Goal: Information Seeking & Learning: Learn about a topic

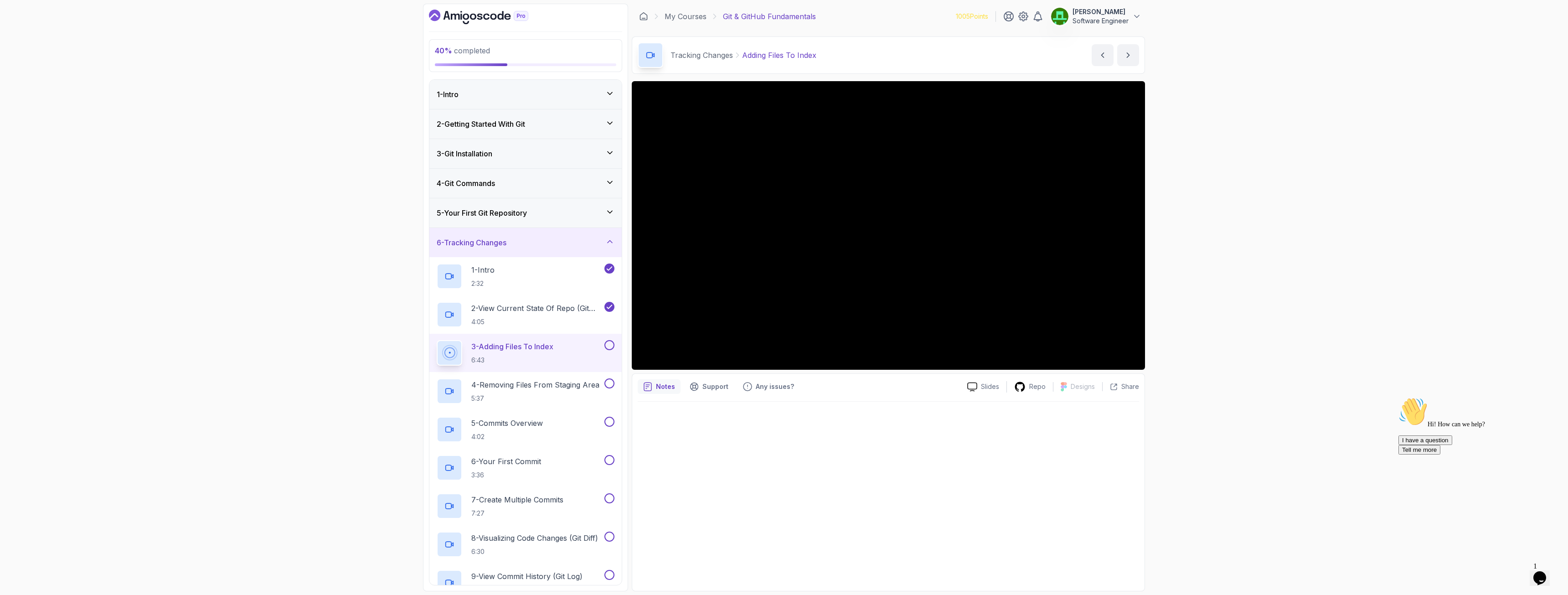
click at [271, 207] on div "40 % completed 1 - Intro 2 - Getting Started With Git 3 - Git Installation 4 - …" at bounding box center [784, 297] width 1568 height 595
click at [1541, 571] on icon "Chat widget" at bounding box center [1539, 578] width 13 height 13
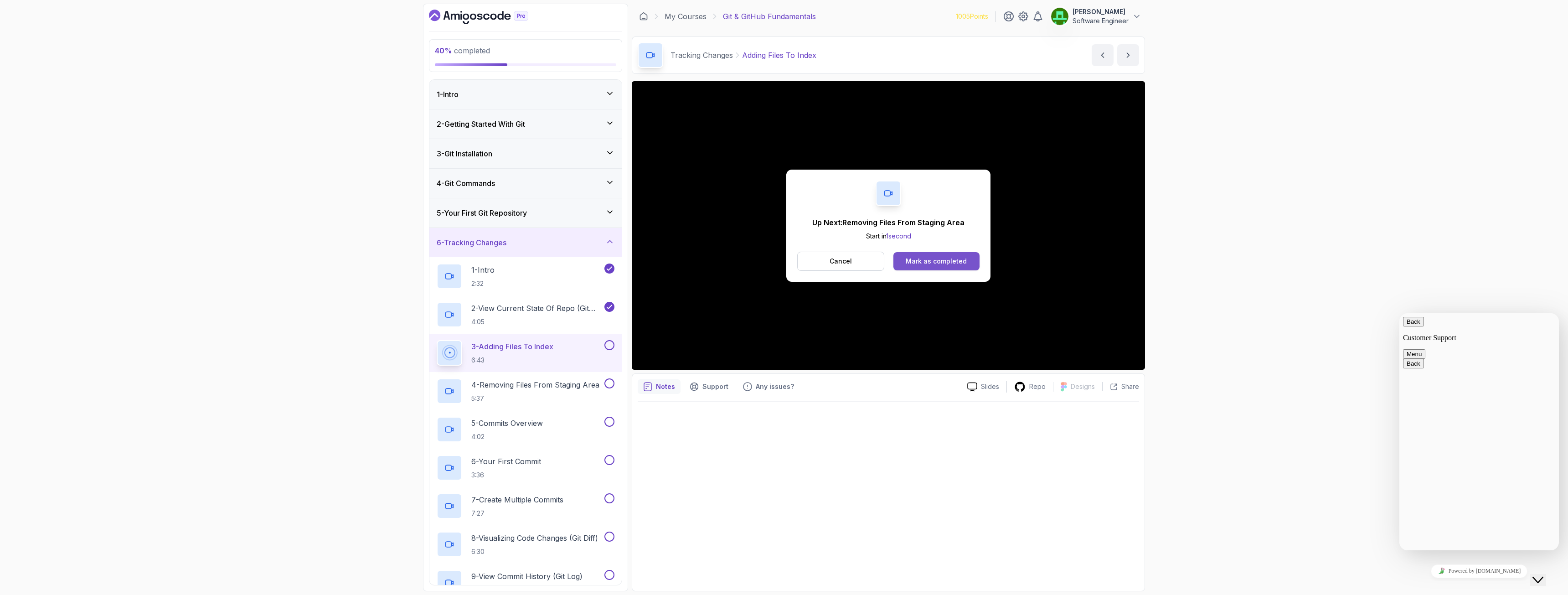
click at [947, 269] on button "Mark as completed" at bounding box center [937, 261] width 86 height 18
click at [954, 257] on div "Mark as completed" at bounding box center [936, 261] width 61 height 9
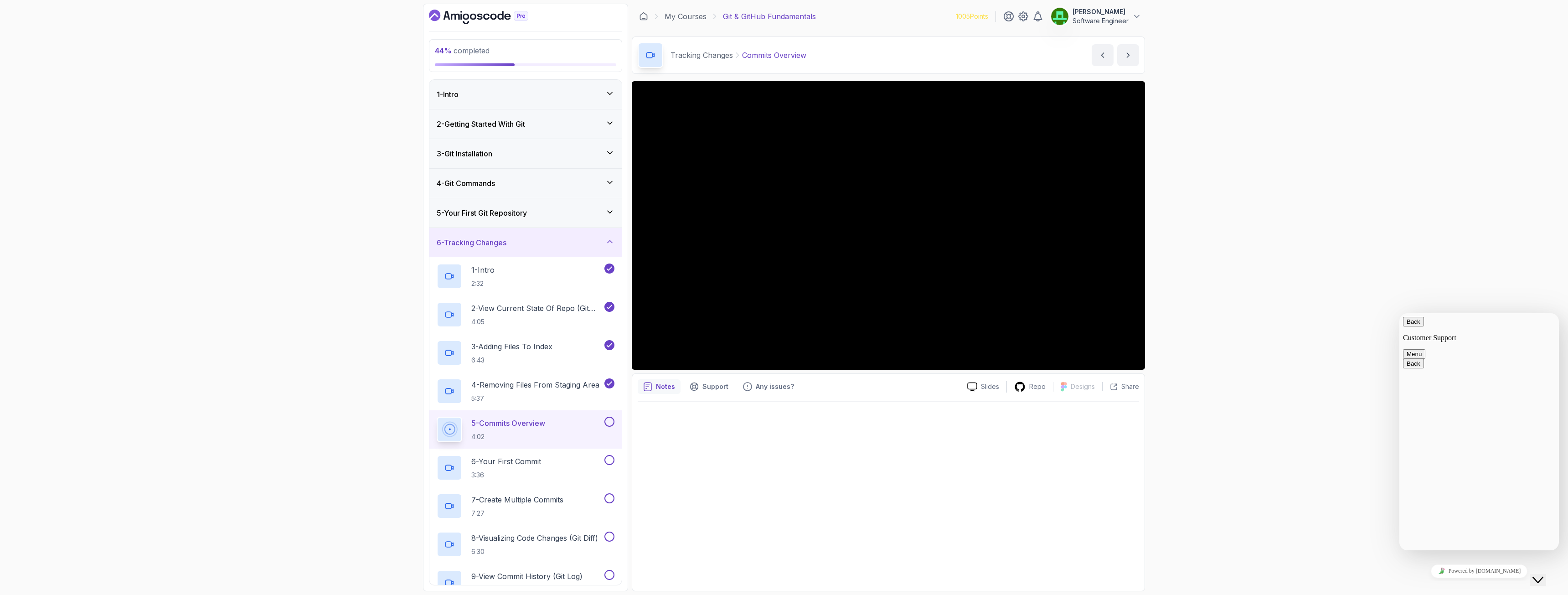
click at [254, 463] on div "44 % completed 1 - Intro 2 - Getting Started With Git 3 - Git Installation 4 - …" at bounding box center [784, 297] width 1568 height 595
click at [264, 533] on div "44 % completed 1 - Intro 2 - Getting Started With Git 3 - Git Installation 4 - …" at bounding box center [784, 297] width 1568 height 595
click at [251, 406] on div "44 % completed 1 - Intro 2 - Getting Started With Git 3 - Git Installation 4 - …" at bounding box center [784, 297] width 1568 height 595
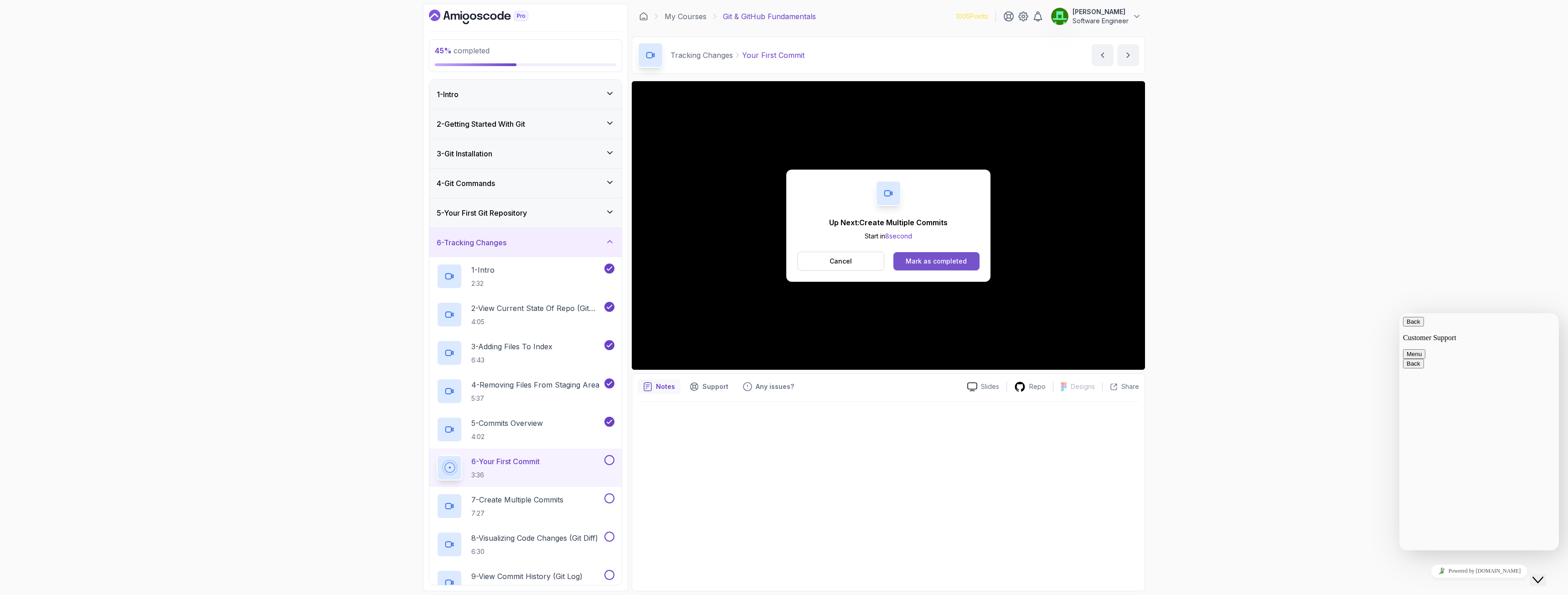
click at [958, 261] on div "Mark as completed" at bounding box center [936, 261] width 61 height 9
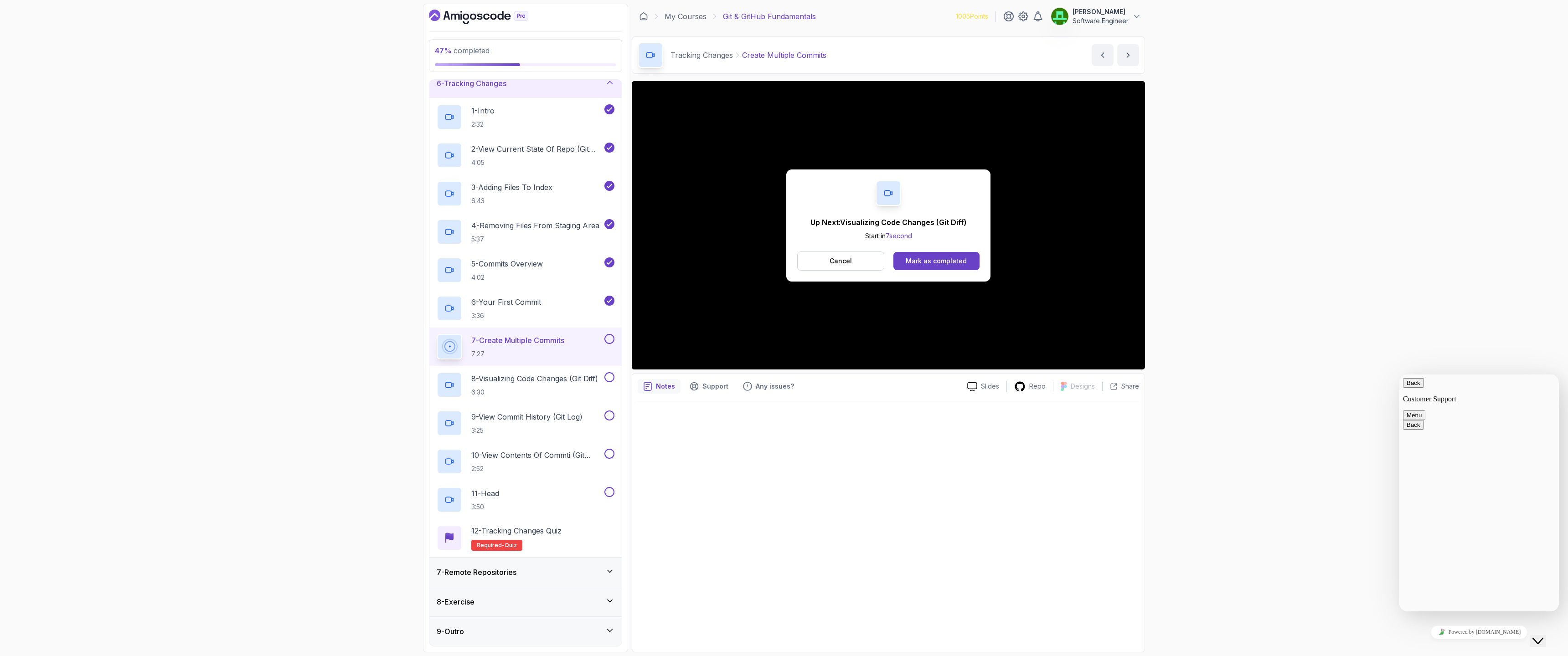
scroll to position [220, 0]
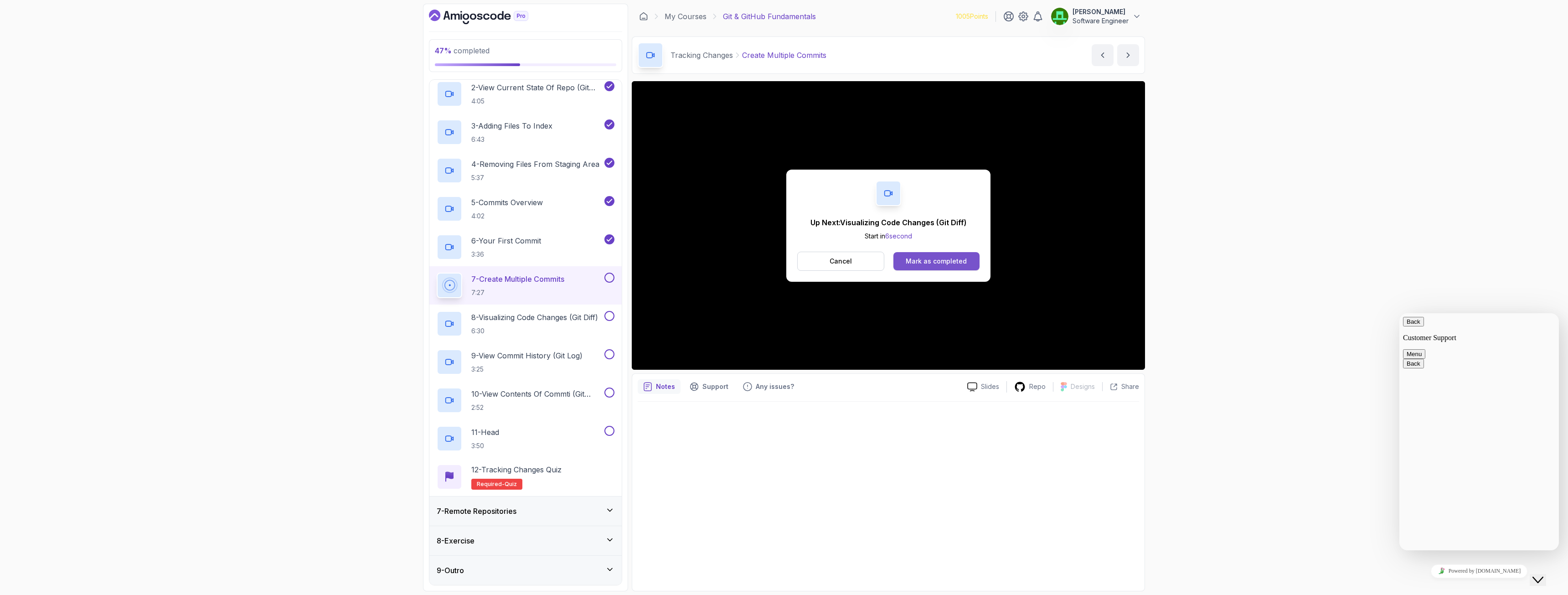
click at [922, 259] on div "Mark as completed" at bounding box center [936, 261] width 61 height 9
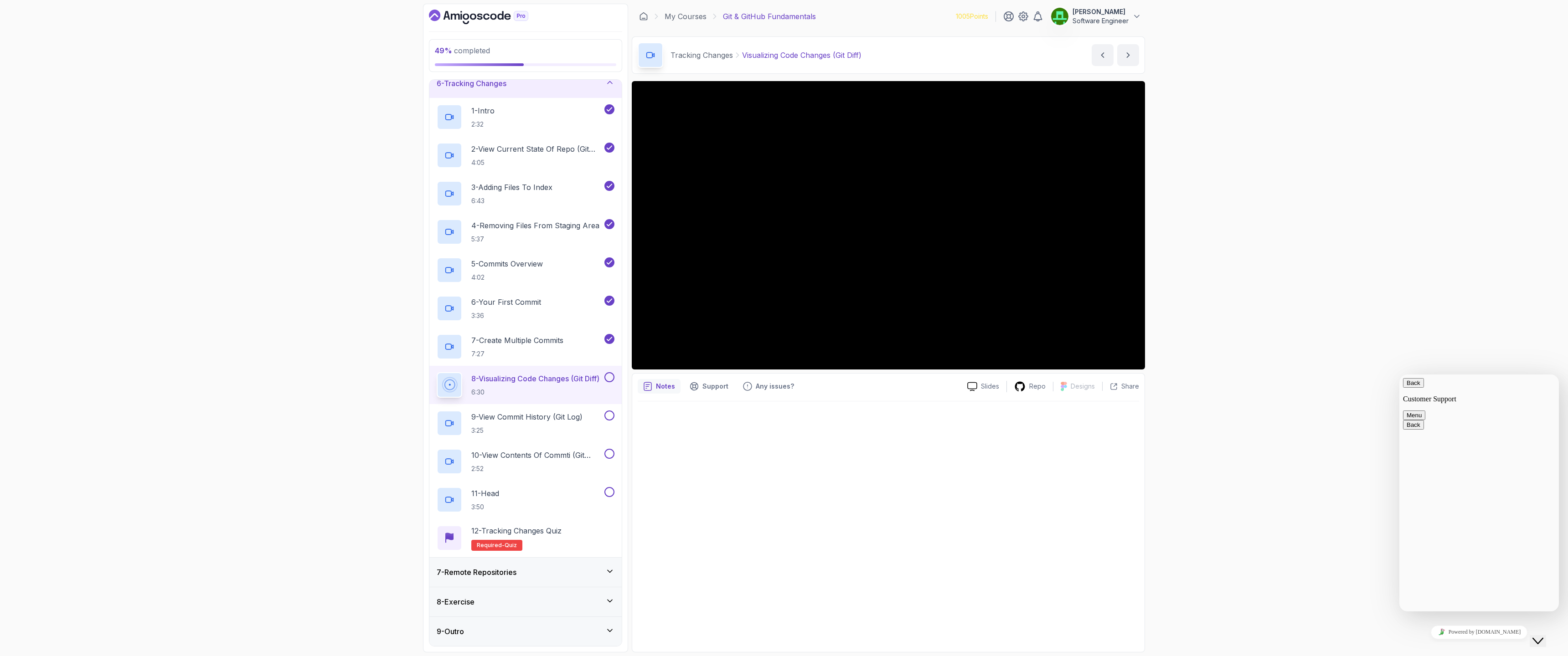
scroll to position [220, 0]
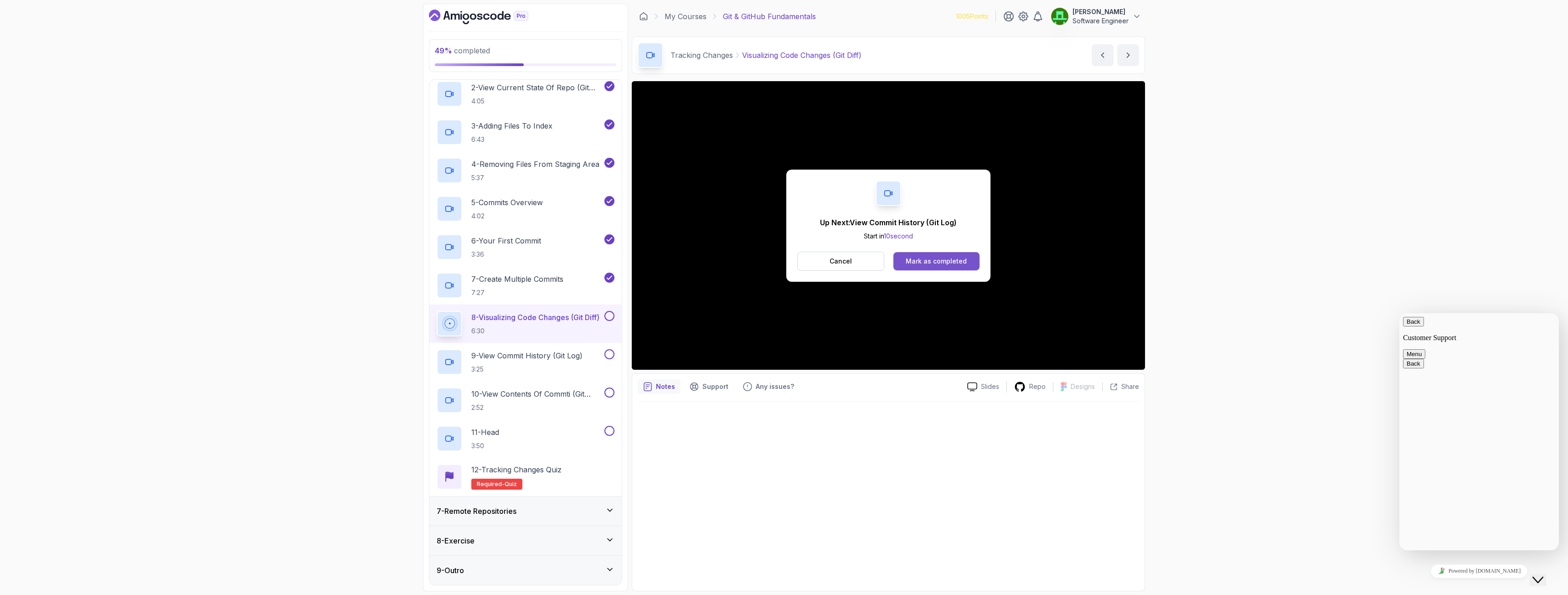
click at [948, 261] on div "Mark as completed" at bounding box center [936, 261] width 61 height 9
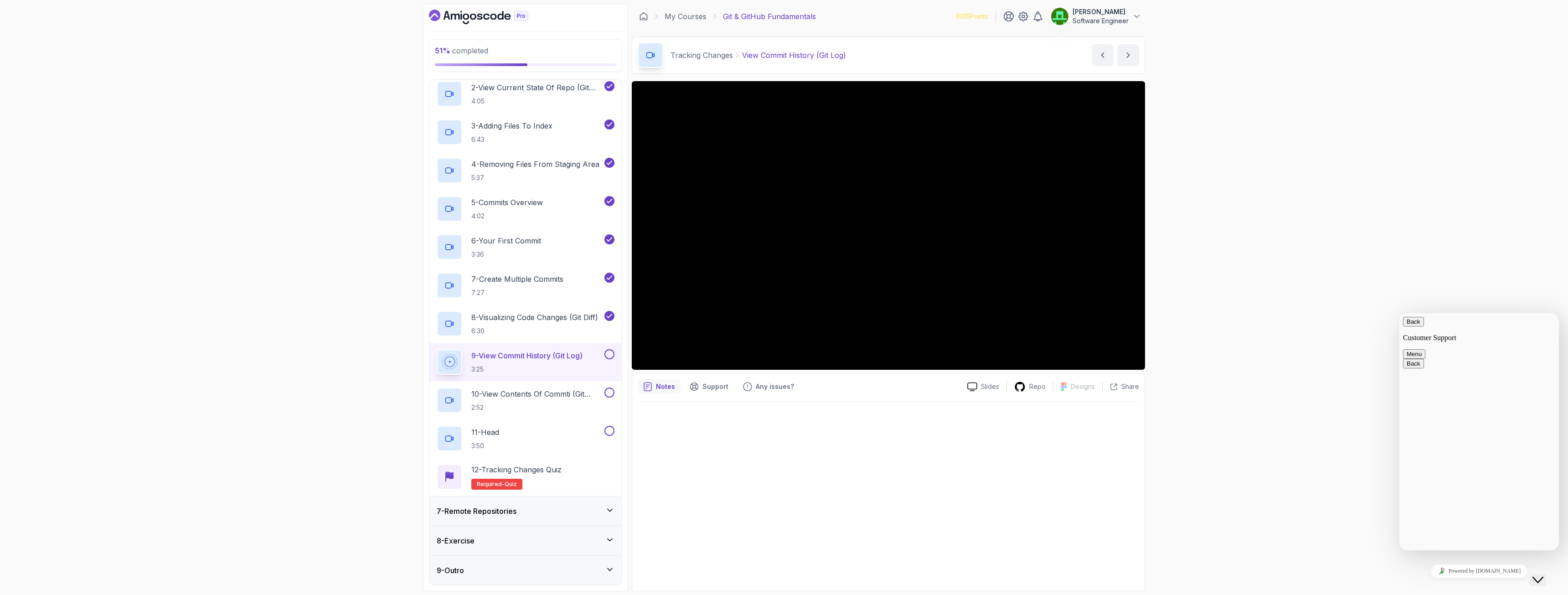
scroll to position [159, 0]
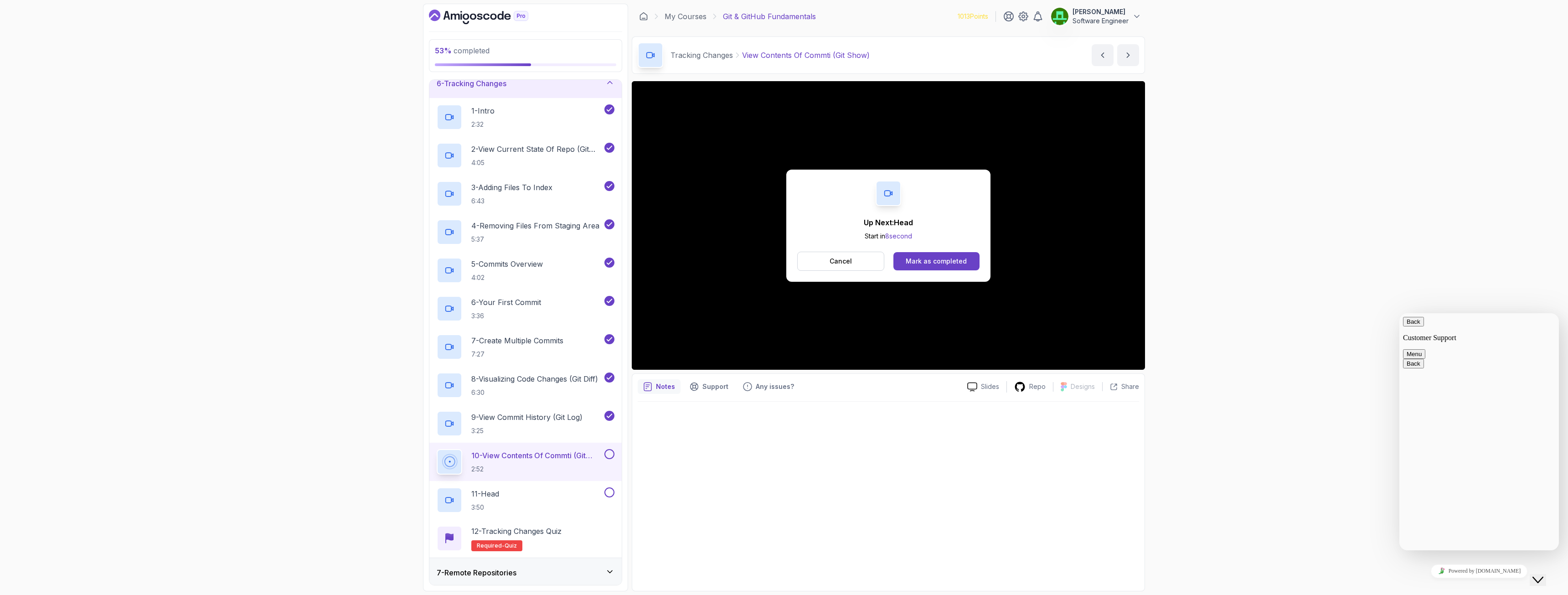
scroll to position [183, 0]
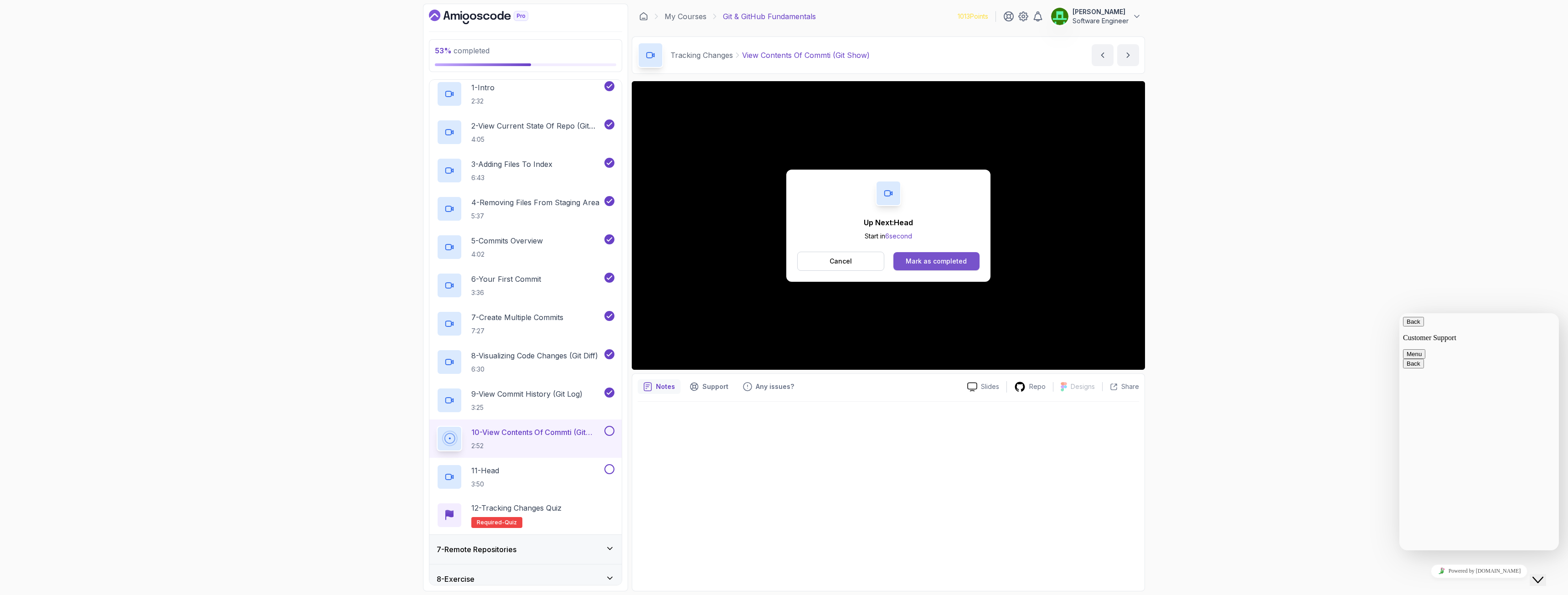
click at [921, 262] on div "Mark as completed" at bounding box center [936, 261] width 61 height 9
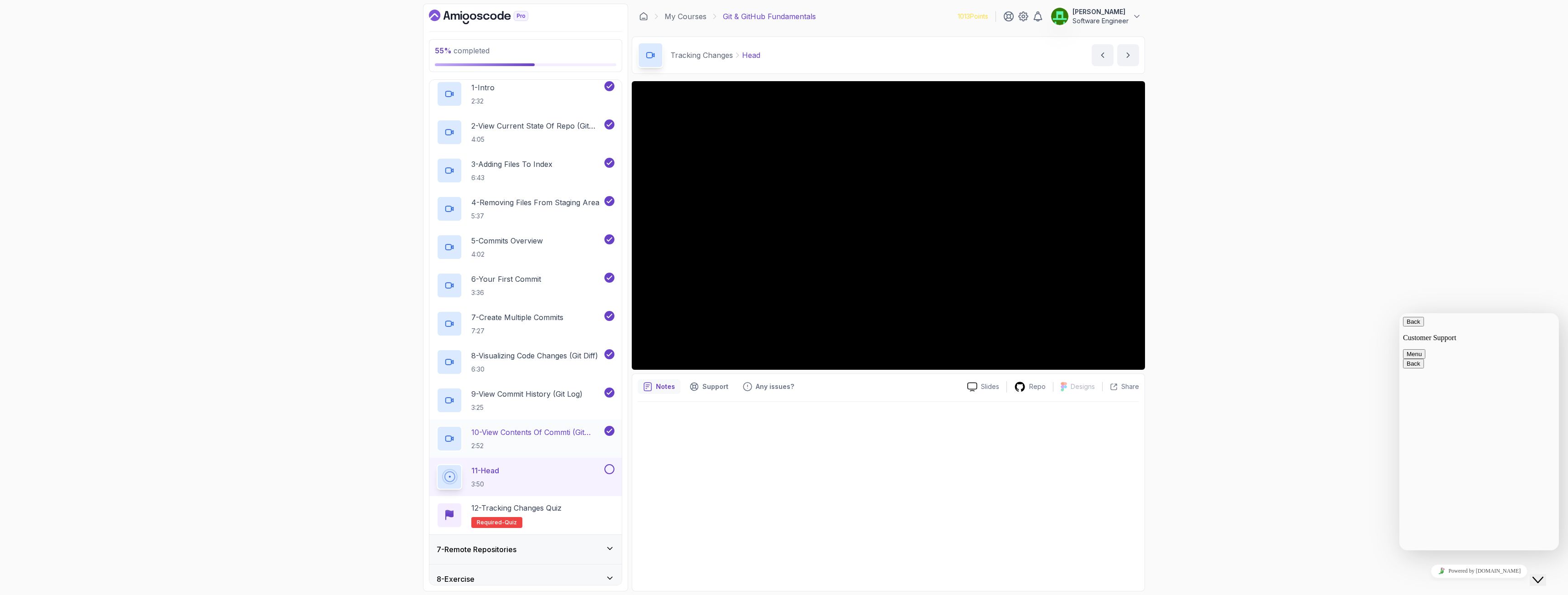
scroll to position [220, 0]
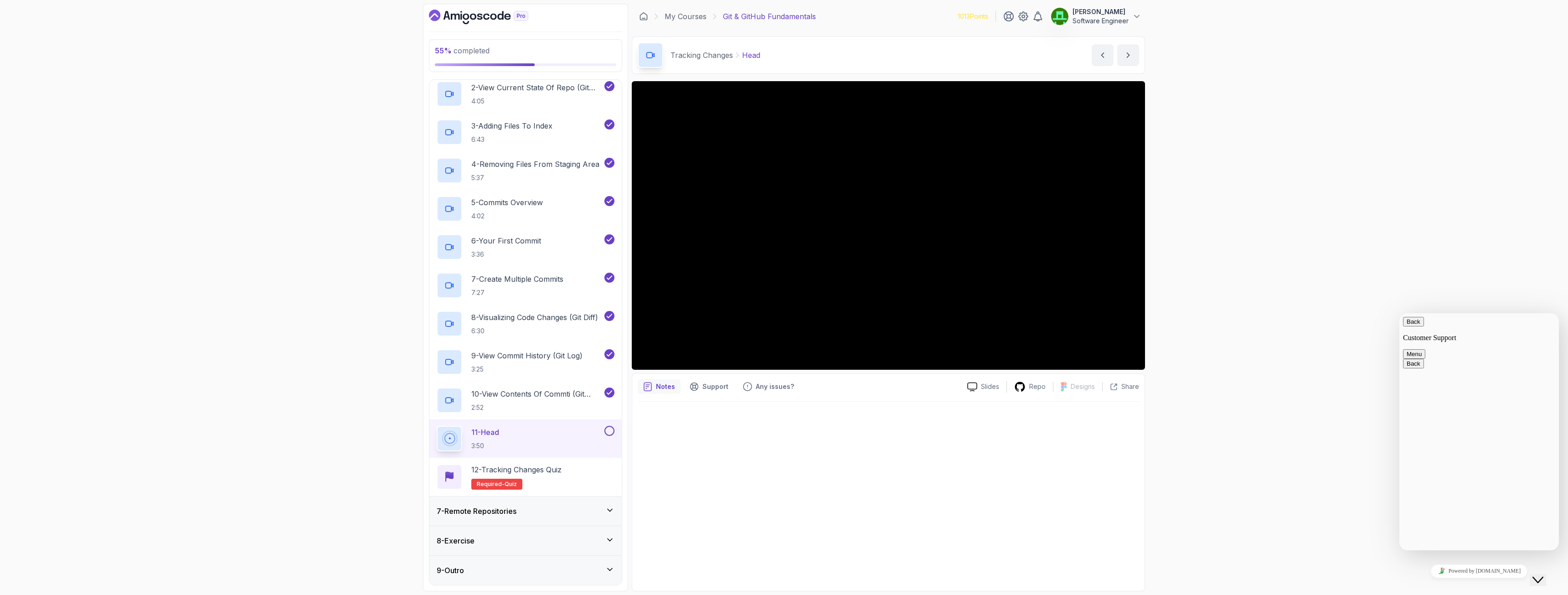
click at [597, 509] on div "7 - Remote Repositories" at bounding box center [525, 511] width 178 height 11
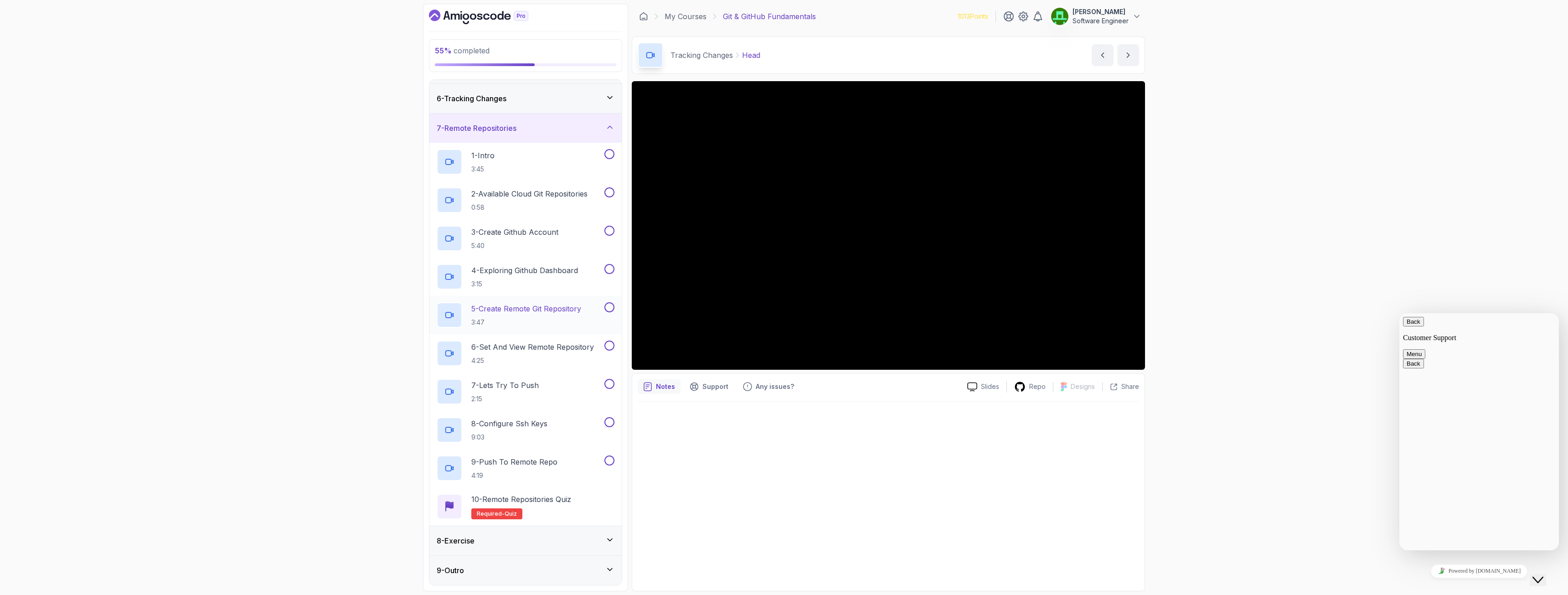
scroll to position [0, 0]
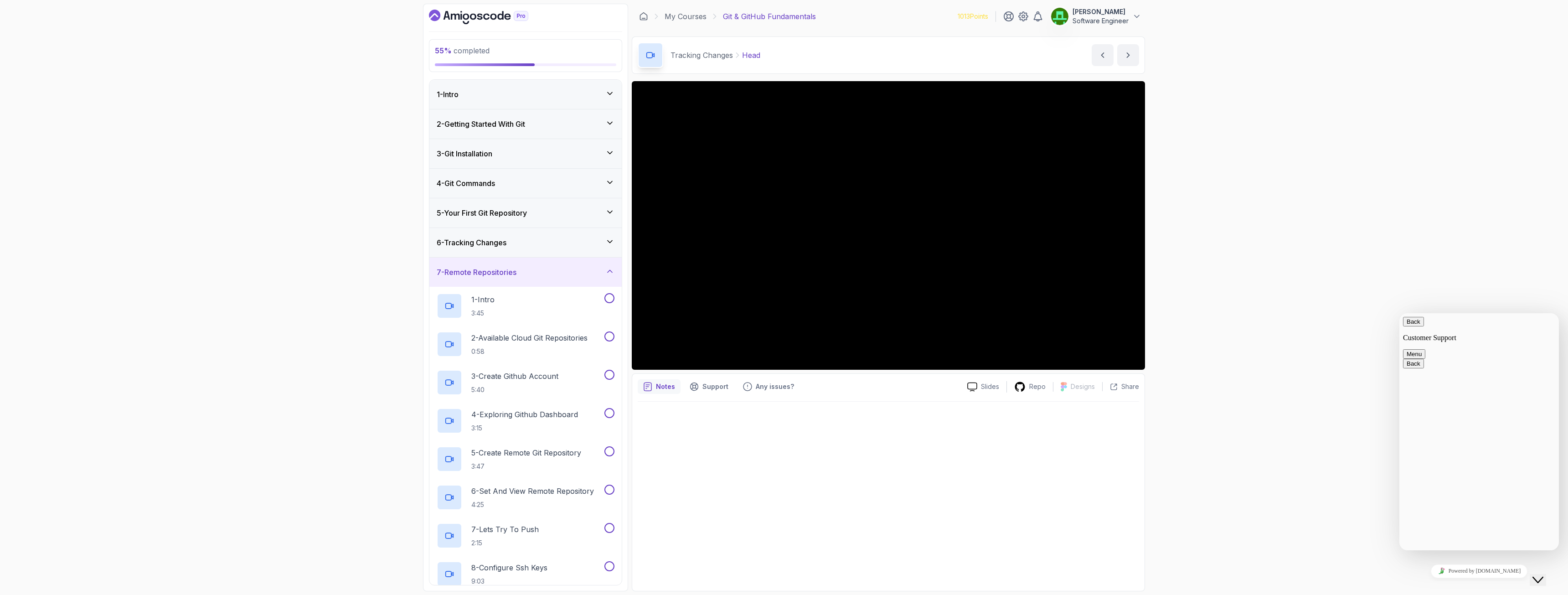
click at [514, 276] on h3 "7 - Remote Repositories" at bounding box center [476, 272] width 80 height 11
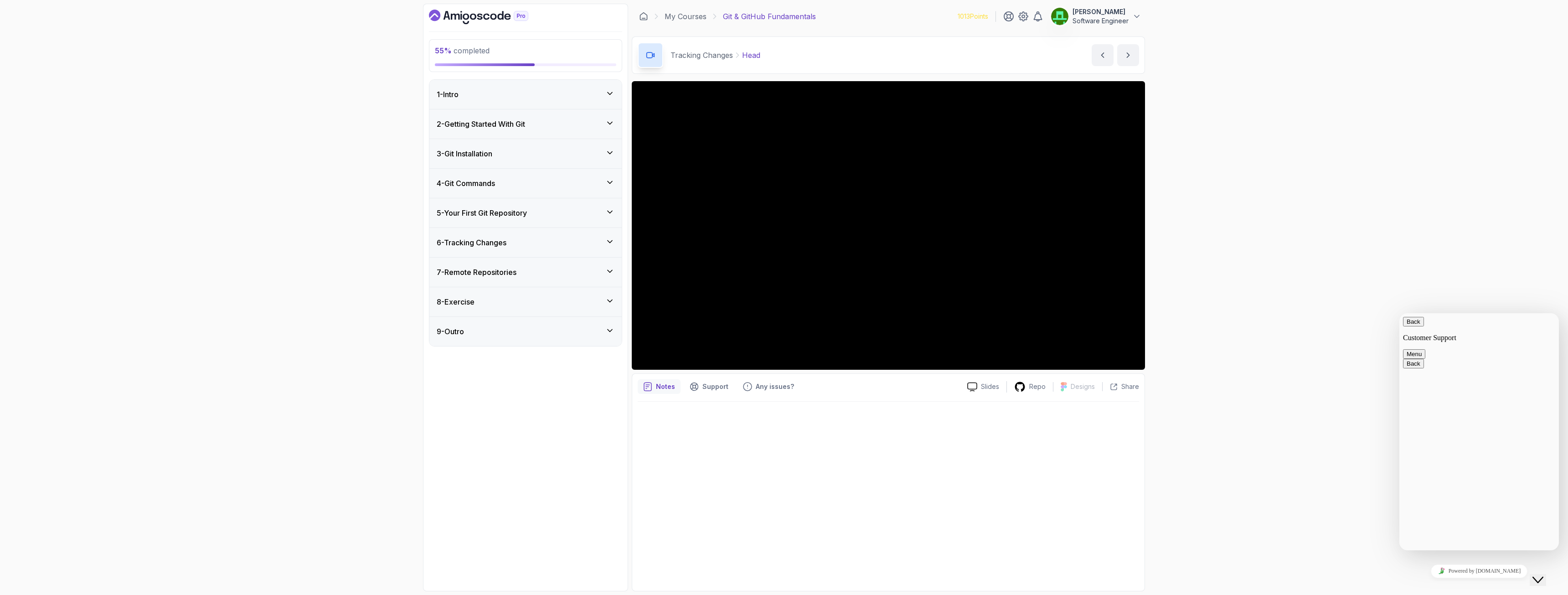
click at [514, 239] on div "6 - Tracking Changes" at bounding box center [525, 242] width 178 height 11
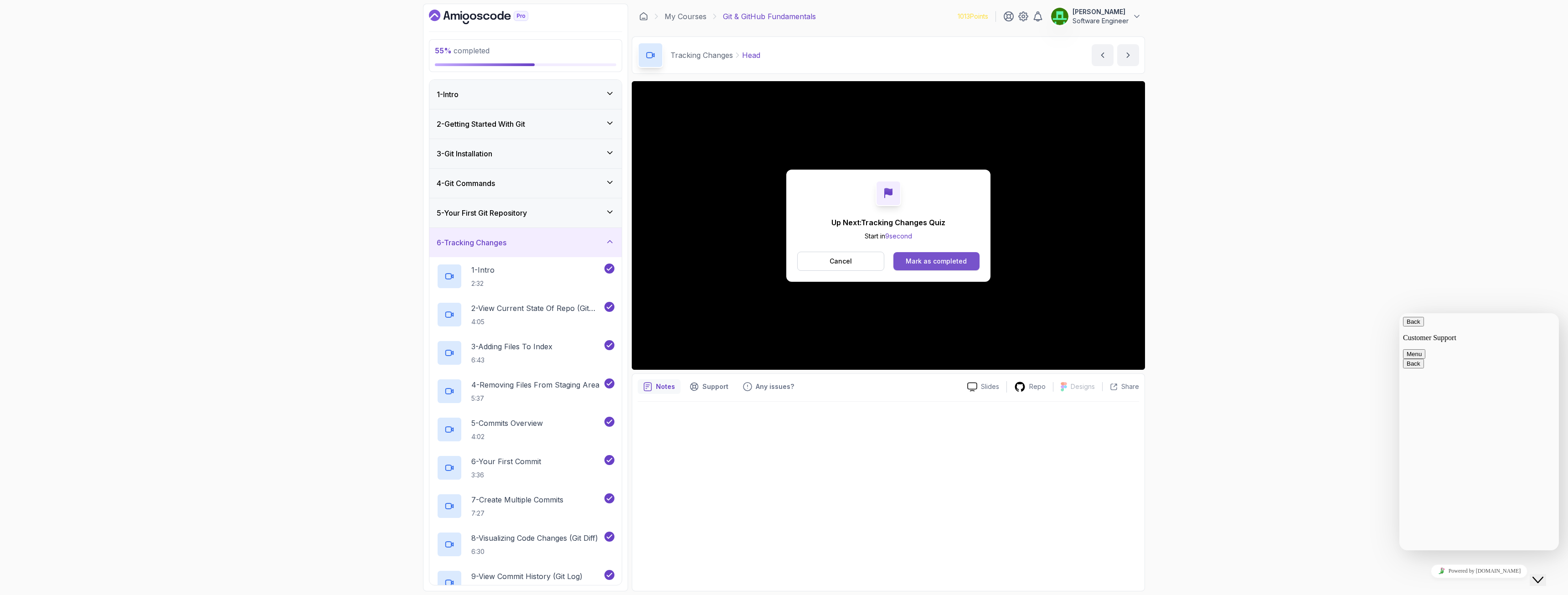
click at [914, 266] on button "Mark as completed" at bounding box center [937, 261] width 86 height 18
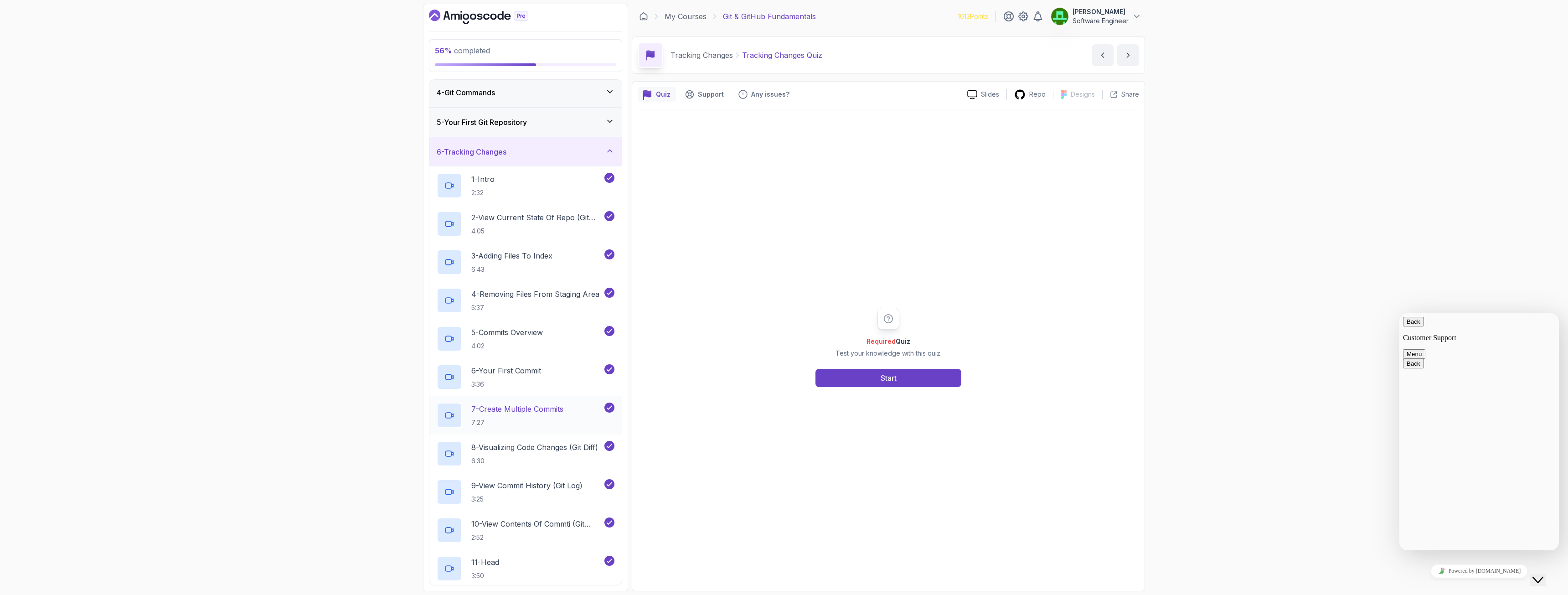
scroll to position [220, 0]
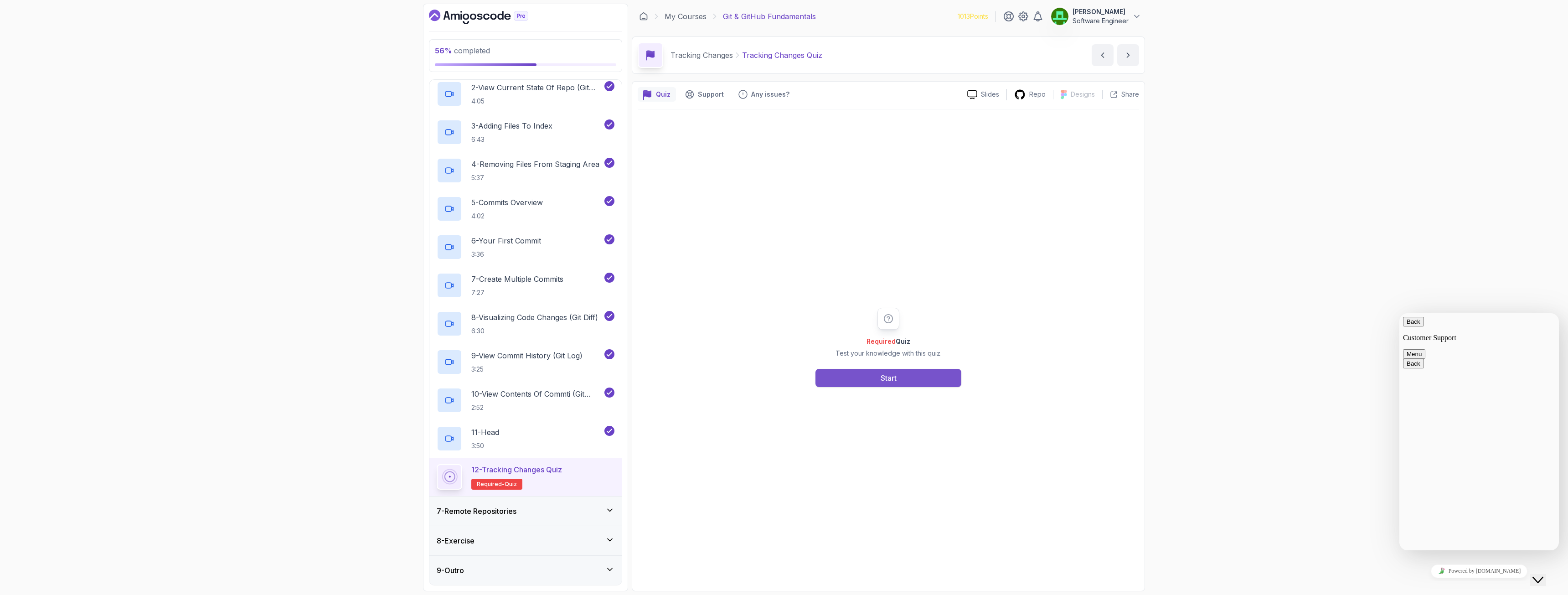
click at [877, 382] on button "Start" at bounding box center [889, 378] width 146 height 18
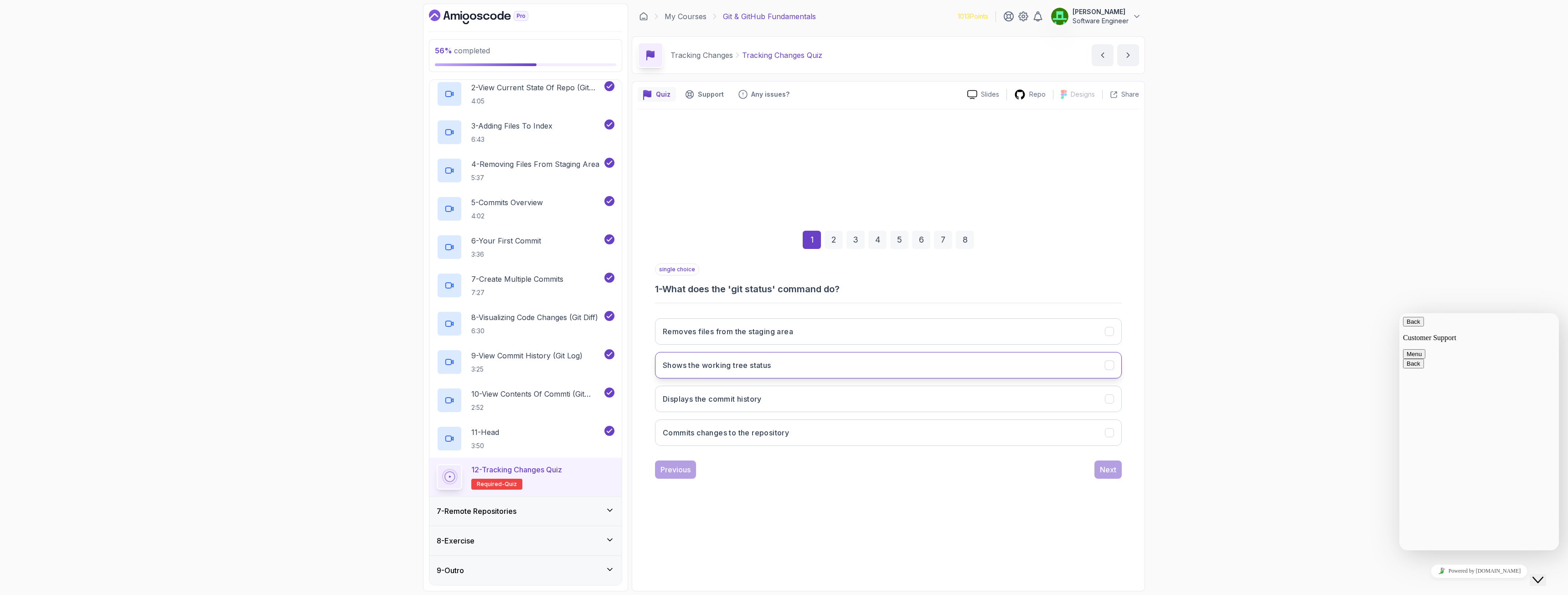
click at [745, 365] on h3 "Shows the working tree status" at bounding box center [717, 365] width 108 height 11
click at [1102, 469] on div "Next" at bounding box center [1108, 470] width 16 height 11
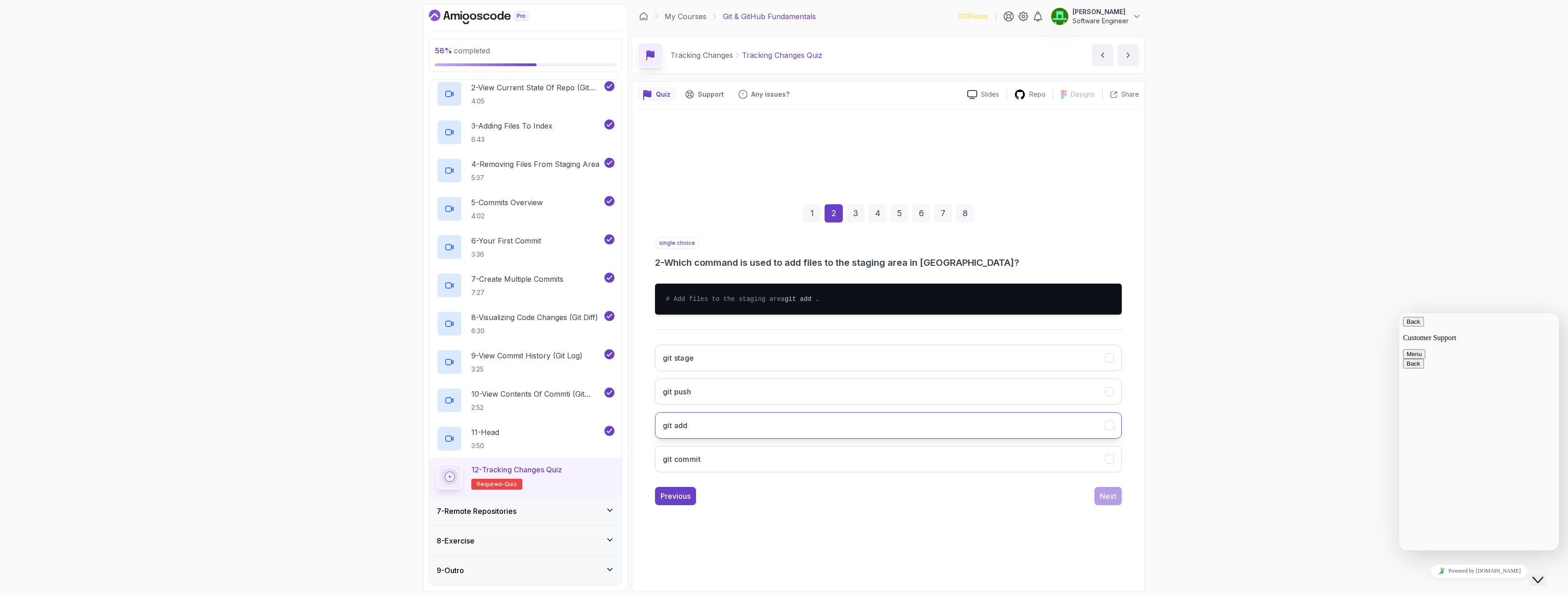
click at [712, 429] on button "git add" at bounding box center [888, 425] width 467 height 26
click at [1110, 499] on div "Next" at bounding box center [1108, 496] width 16 height 11
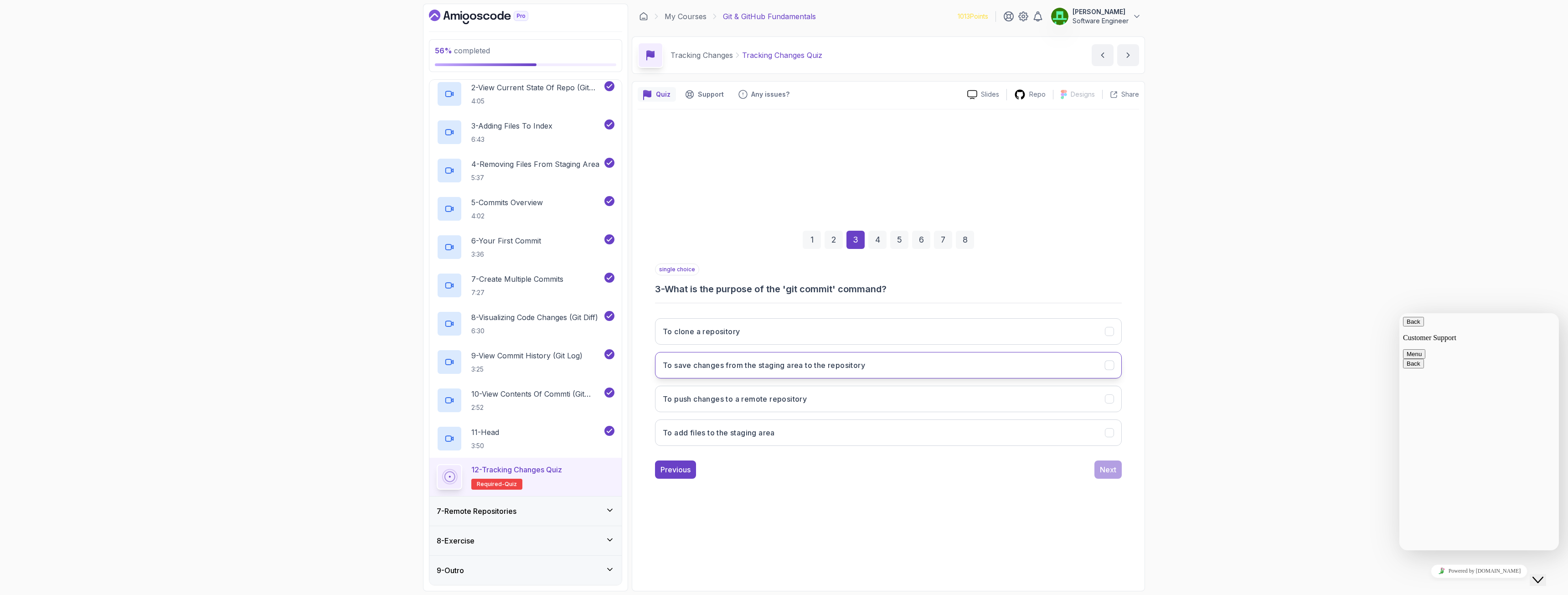
click at [794, 364] on h3 "To save changes from the staging area to the repository" at bounding box center [764, 365] width 202 height 11
click at [1115, 473] on div "Next" at bounding box center [1108, 470] width 16 height 11
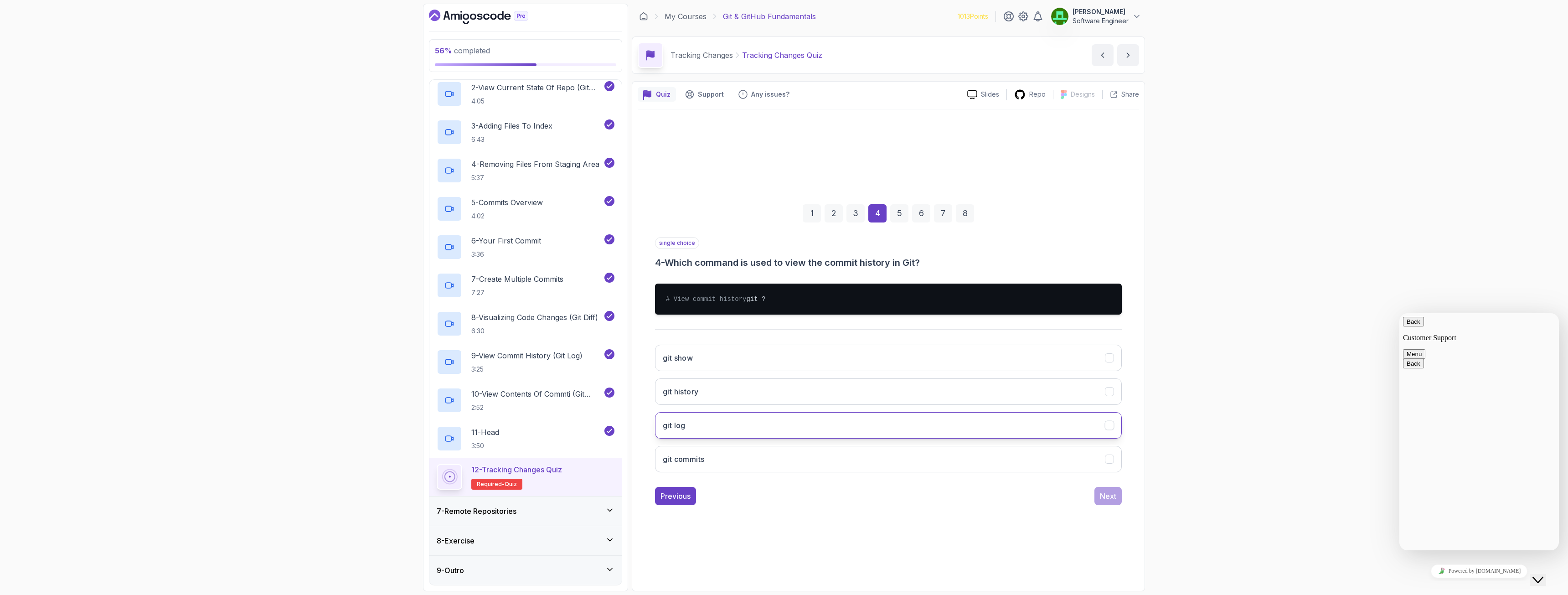
click at [707, 438] on button "git log" at bounding box center [888, 425] width 467 height 26
click at [1113, 505] on button "Next" at bounding box center [1108, 496] width 27 height 18
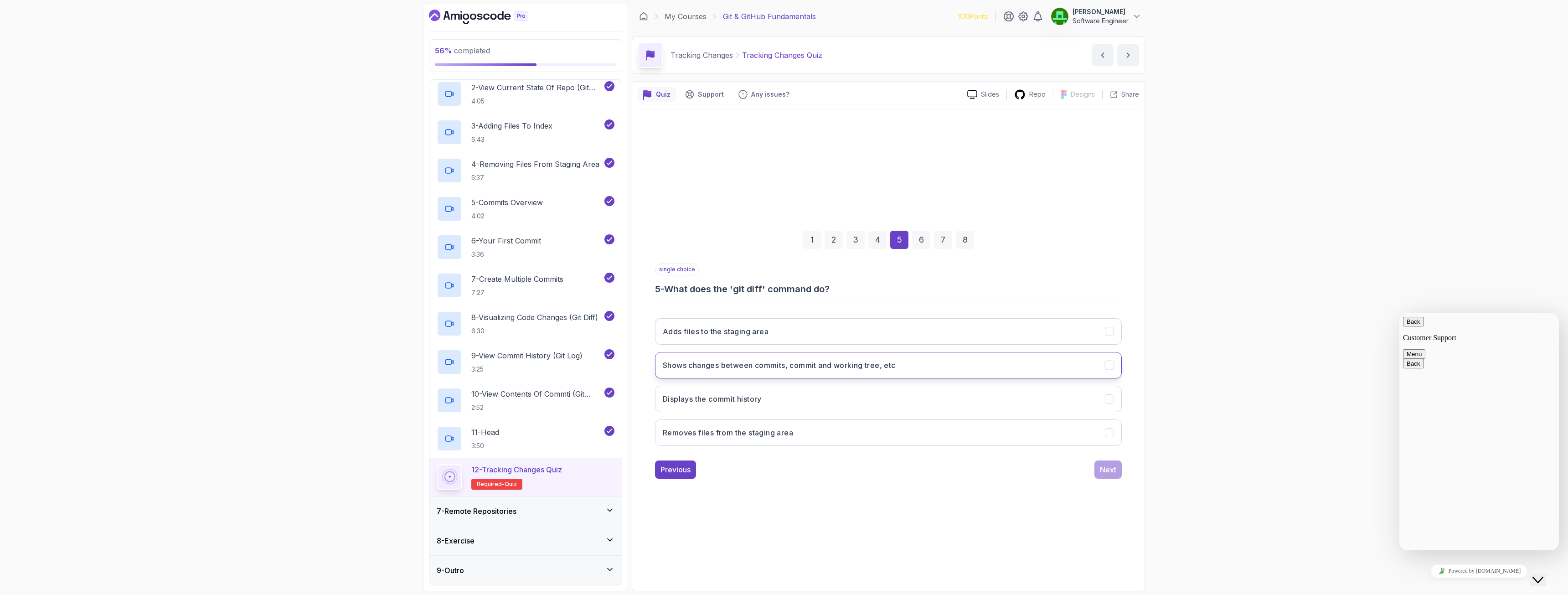
click at [769, 376] on button "Shows changes between commits, commit and working tree, etc" at bounding box center [888, 365] width 467 height 26
click at [1116, 476] on button "Next" at bounding box center [1108, 470] width 27 height 18
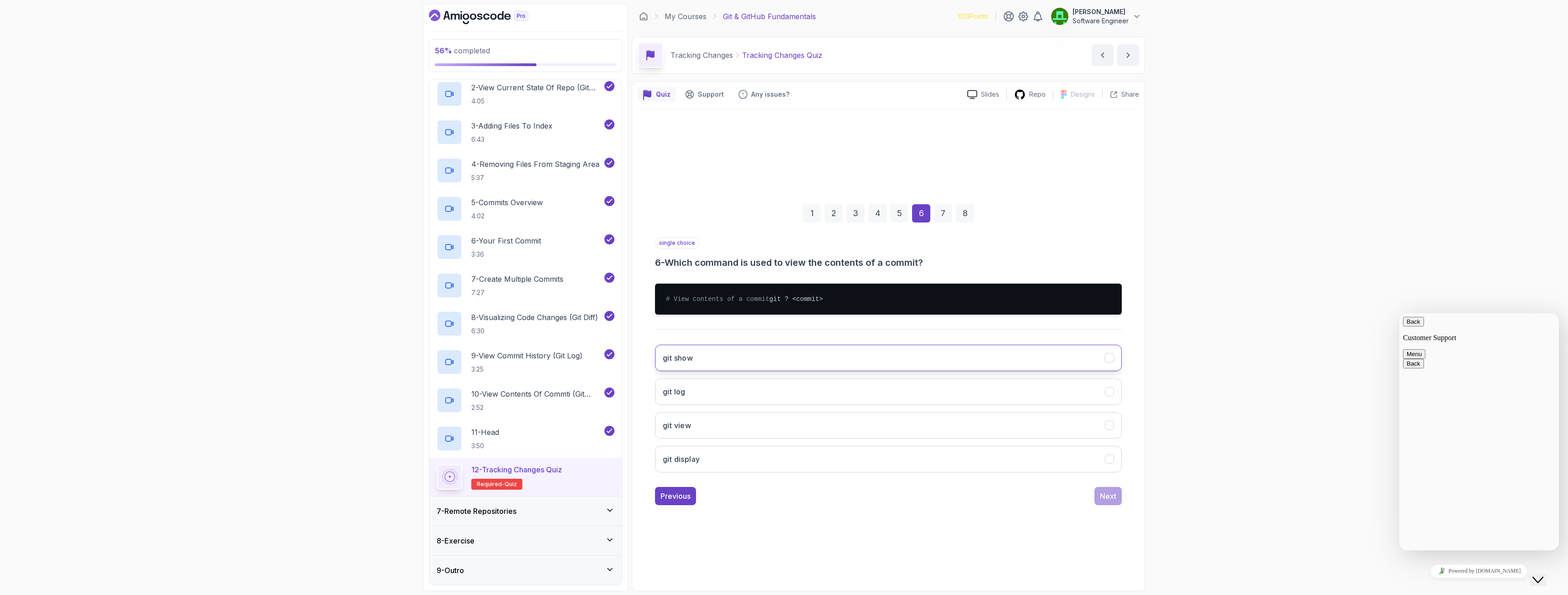
click at [722, 370] on button "git show" at bounding box center [888, 357] width 467 height 26
click at [1107, 505] on button "Next" at bounding box center [1108, 496] width 27 height 18
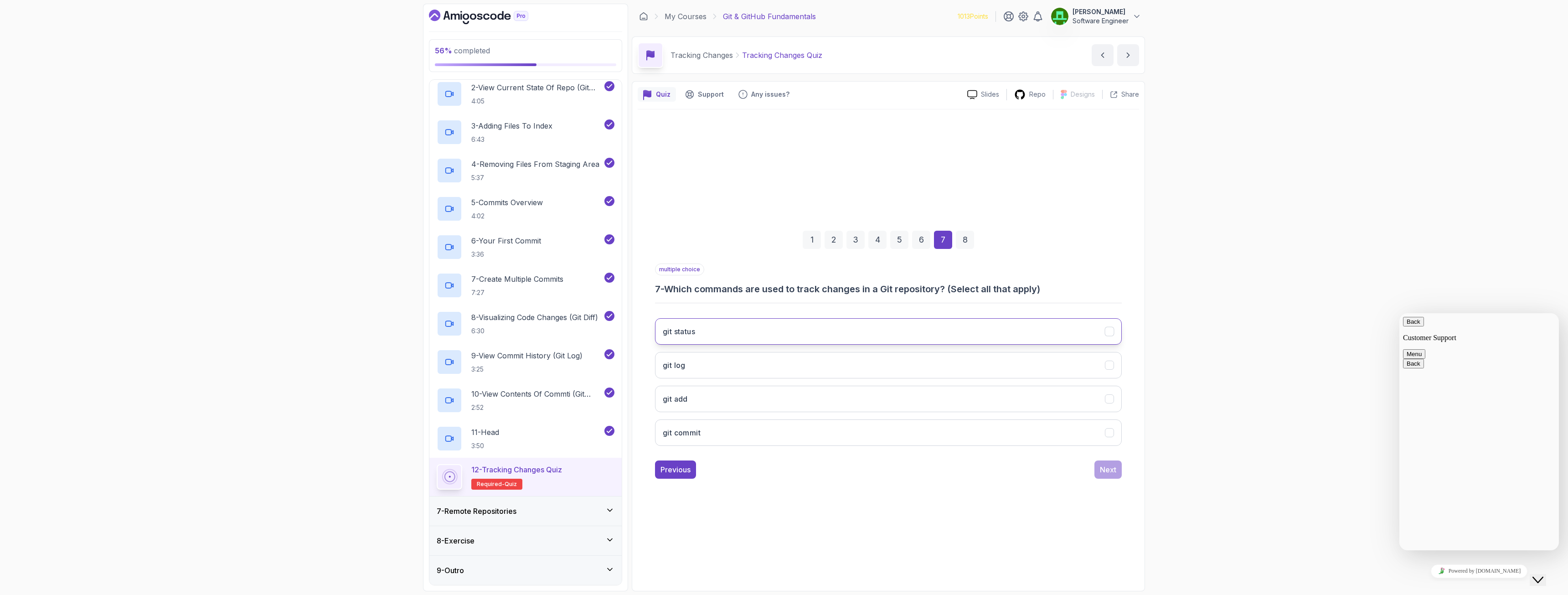
click at [699, 336] on button "git status" at bounding box center [888, 331] width 467 height 26
click at [707, 366] on button "git log" at bounding box center [888, 365] width 467 height 26
click at [1110, 464] on button "Next" at bounding box center [1108, 470] width 27 height 18
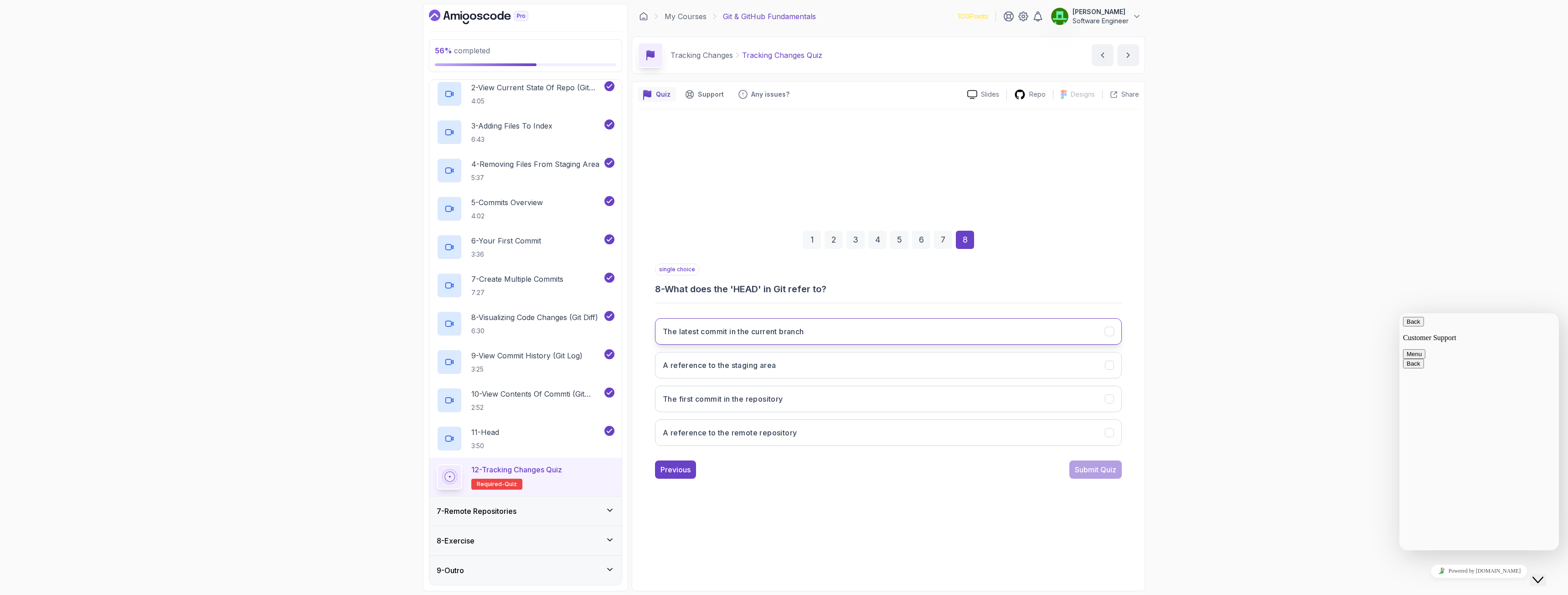
click at [825, 331] on button "The latest commit in the current branch" at bounding box center [888, 331] width 467 height 26
click at [1095, 471] on div "Submit Quiz" at bounding box center [1096, 470] width 41 height 11
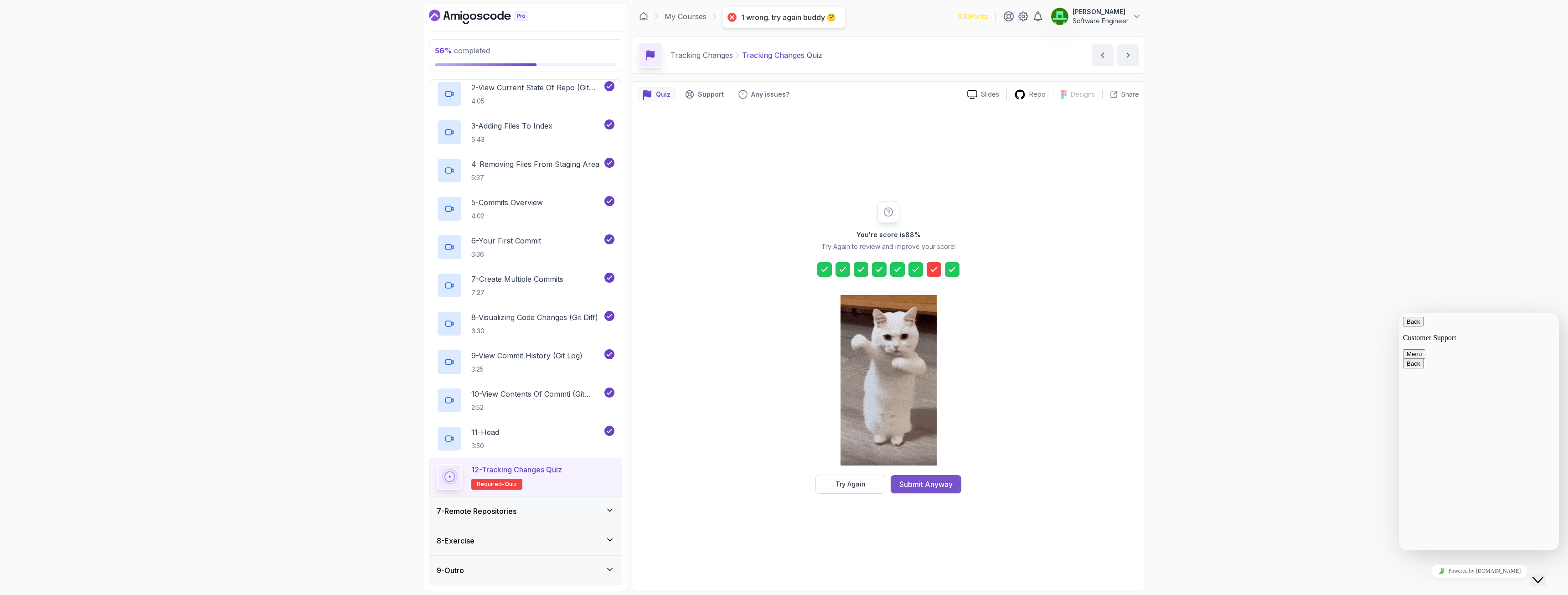
click at [925, 478] on button "Submit Anyway" at bounding box center [926, 484] width 71 height 18
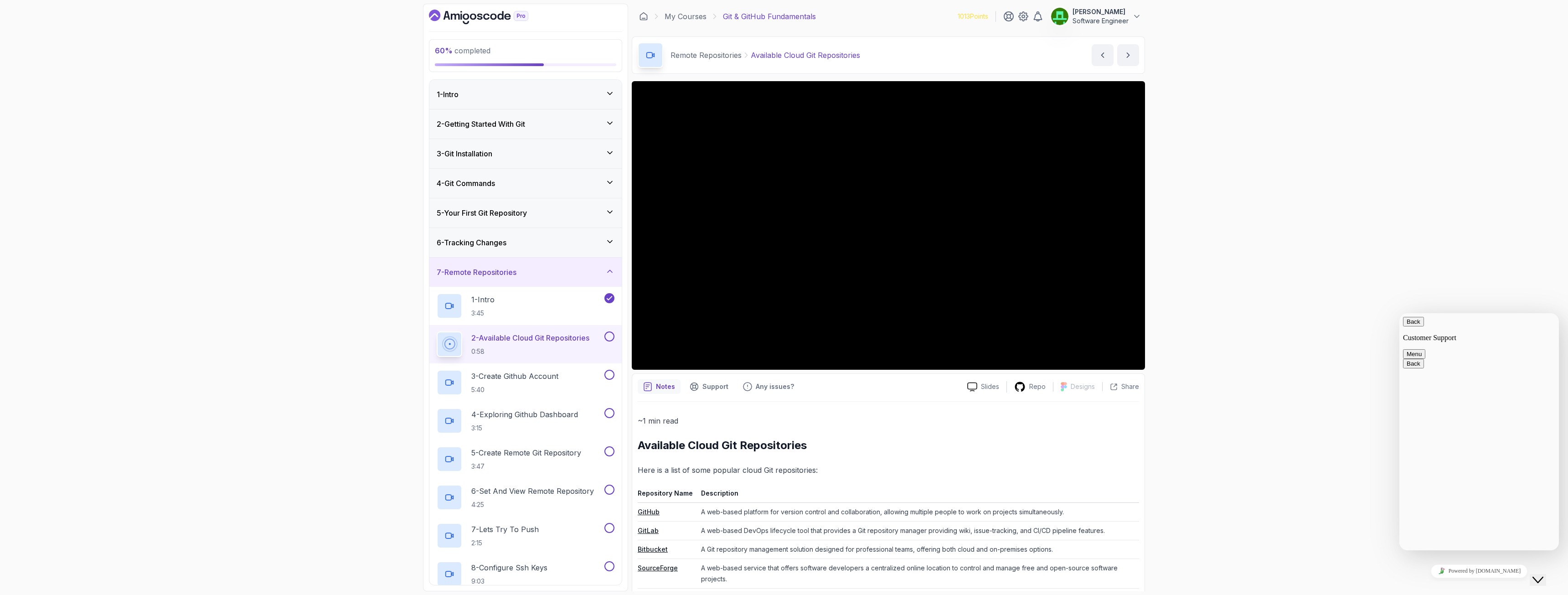
click at [611, 333] on button at bounding box center [609, 336] width 10 height 10
click at [609, 377] on button at bounding box center [609, 375] width 10 height 10
click at [557, 413] on p "4 - Exploring Github Dashboard" at bounding box center [524, 415] width 107 height 11
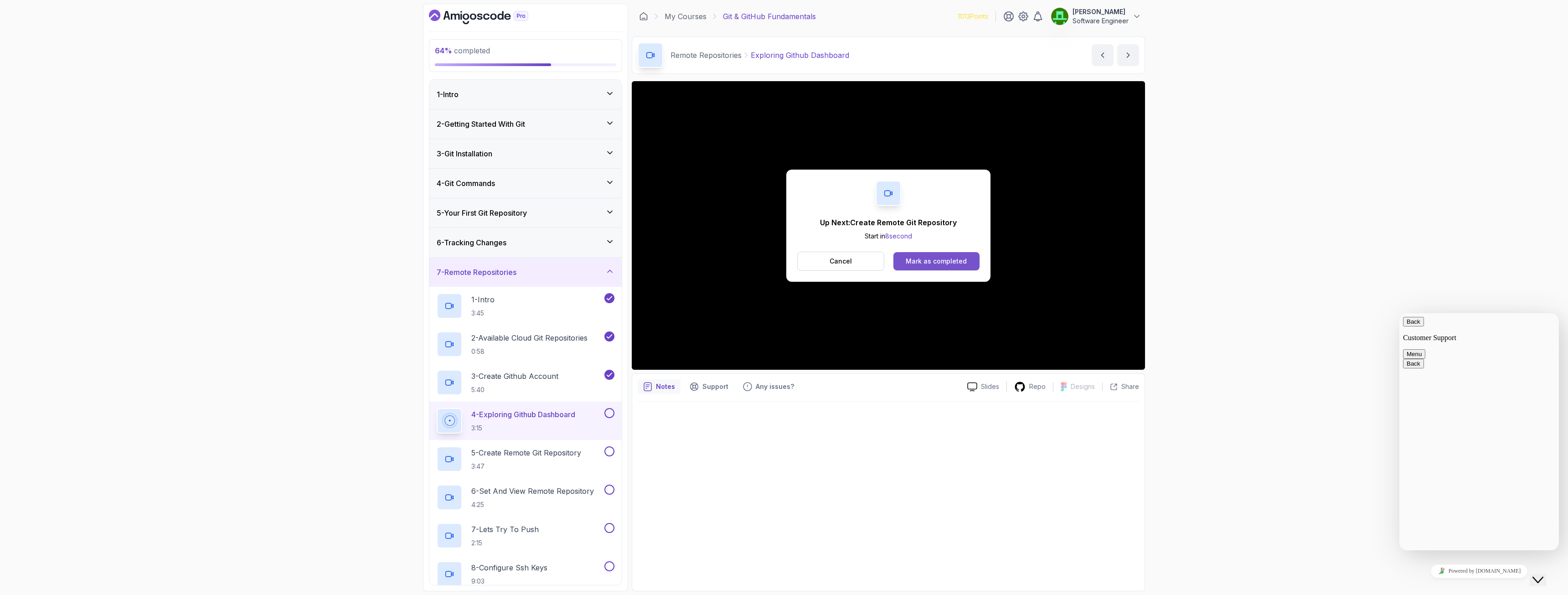
click at [942, 261] on div "Mark as completed" at bounding box center [936, 261] width 61 height 9
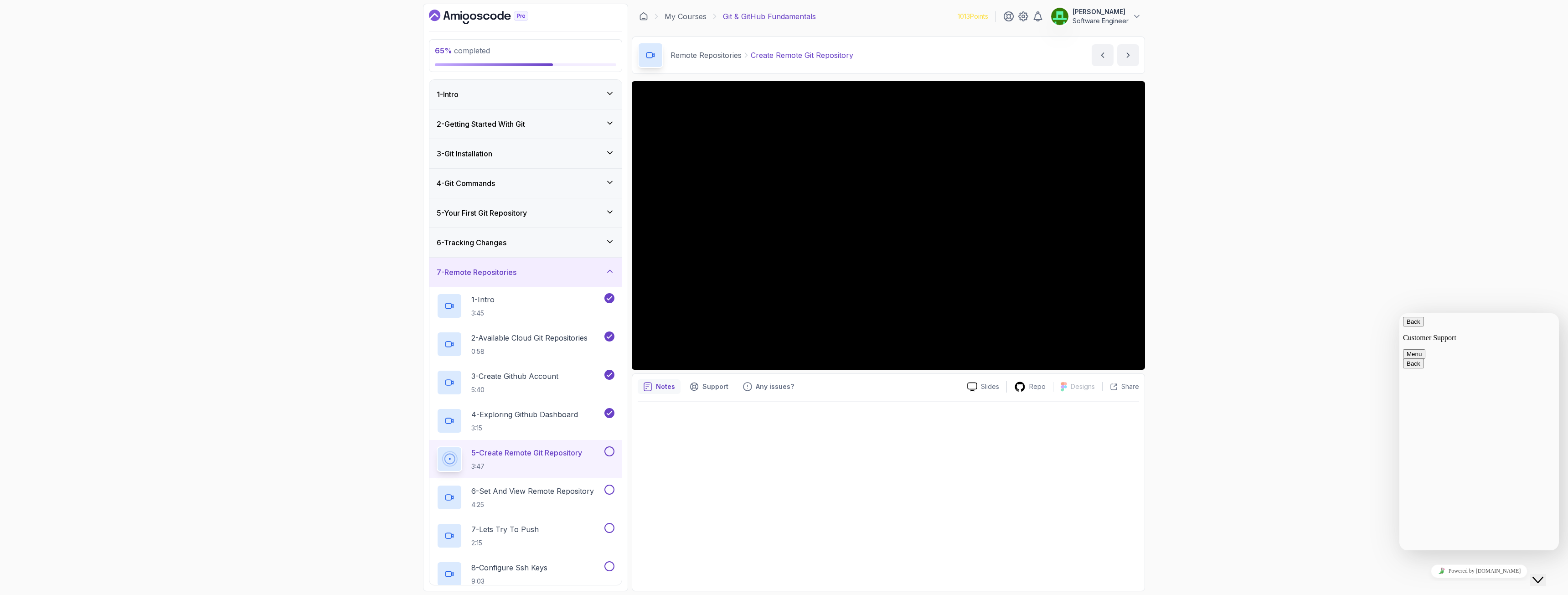
click at [609, 453] on button at bounding box center [609, 451] width 10 height 10
click at [538, 490] on p "6 - Set And View Remote Repository" at bounding box center [532, 491] width 122 height 11
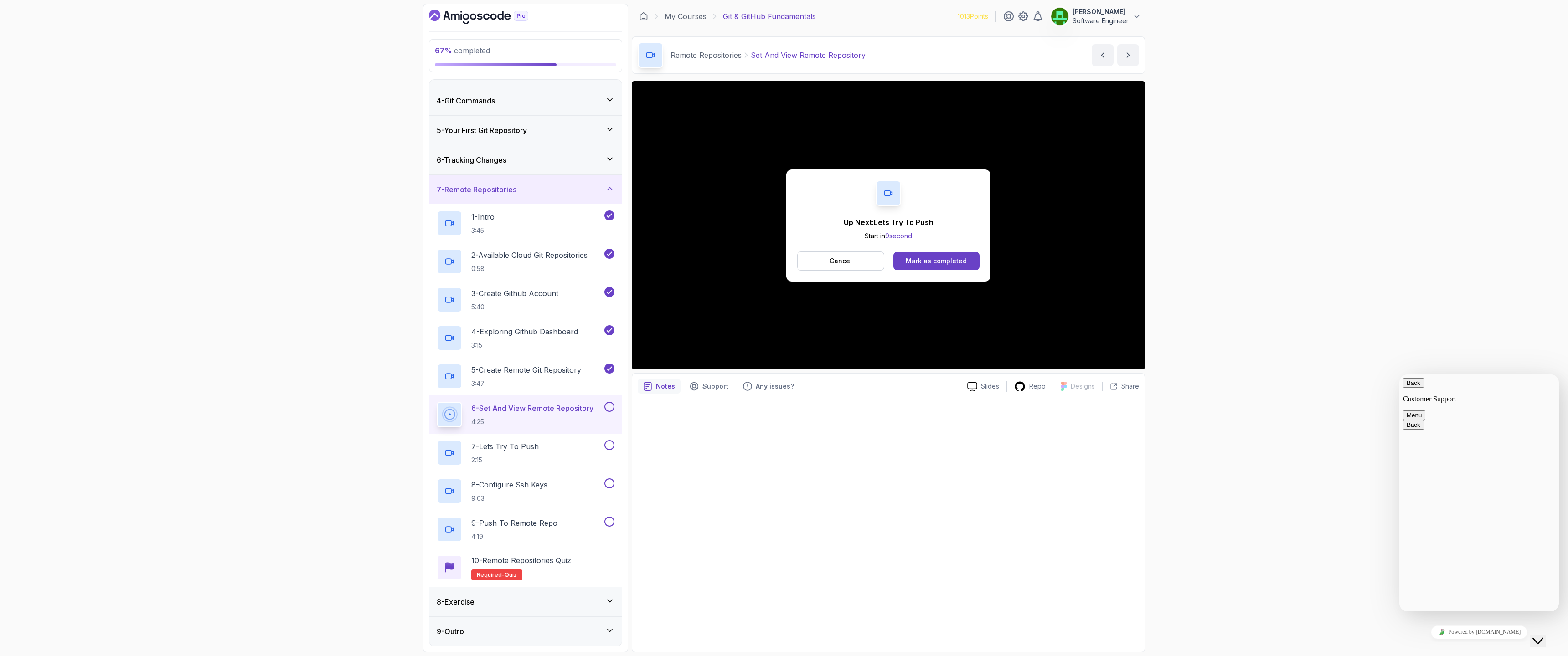
scroll to position [144, 0]
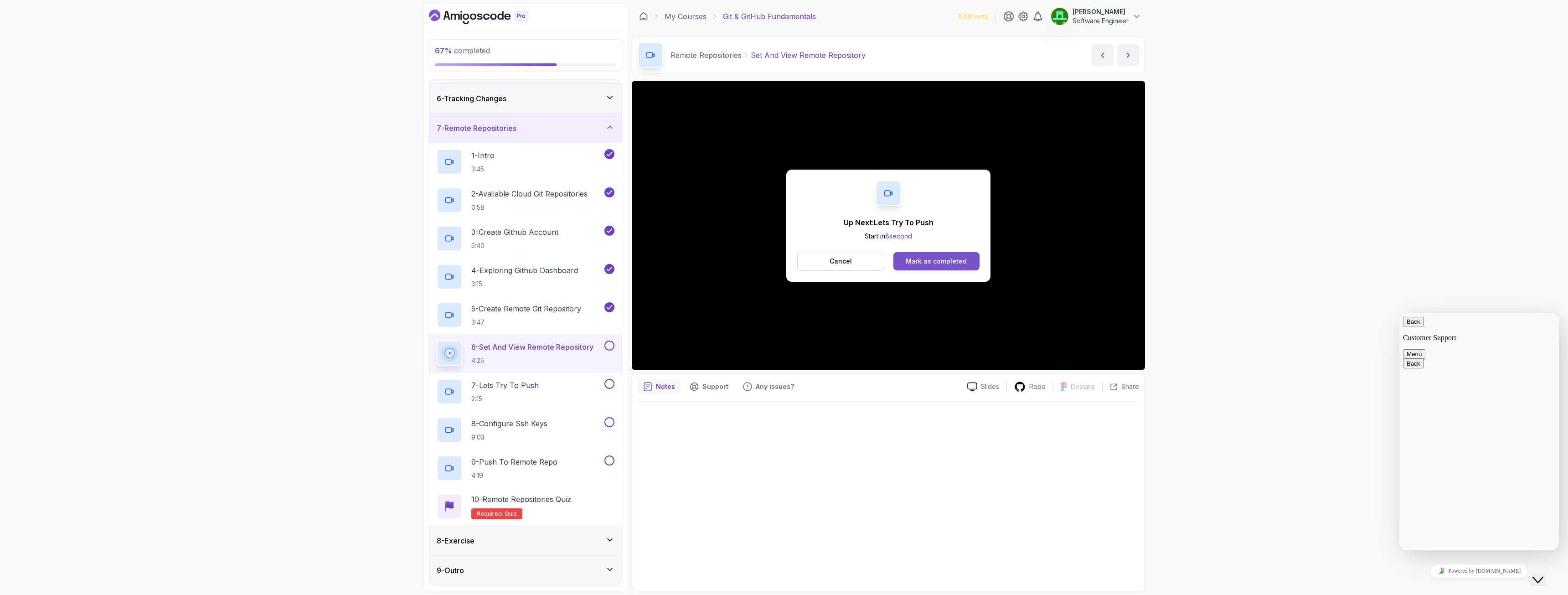
click at [955, 267] on button "Mark as completed" at bounding box center [937, 261] width 86 height 18
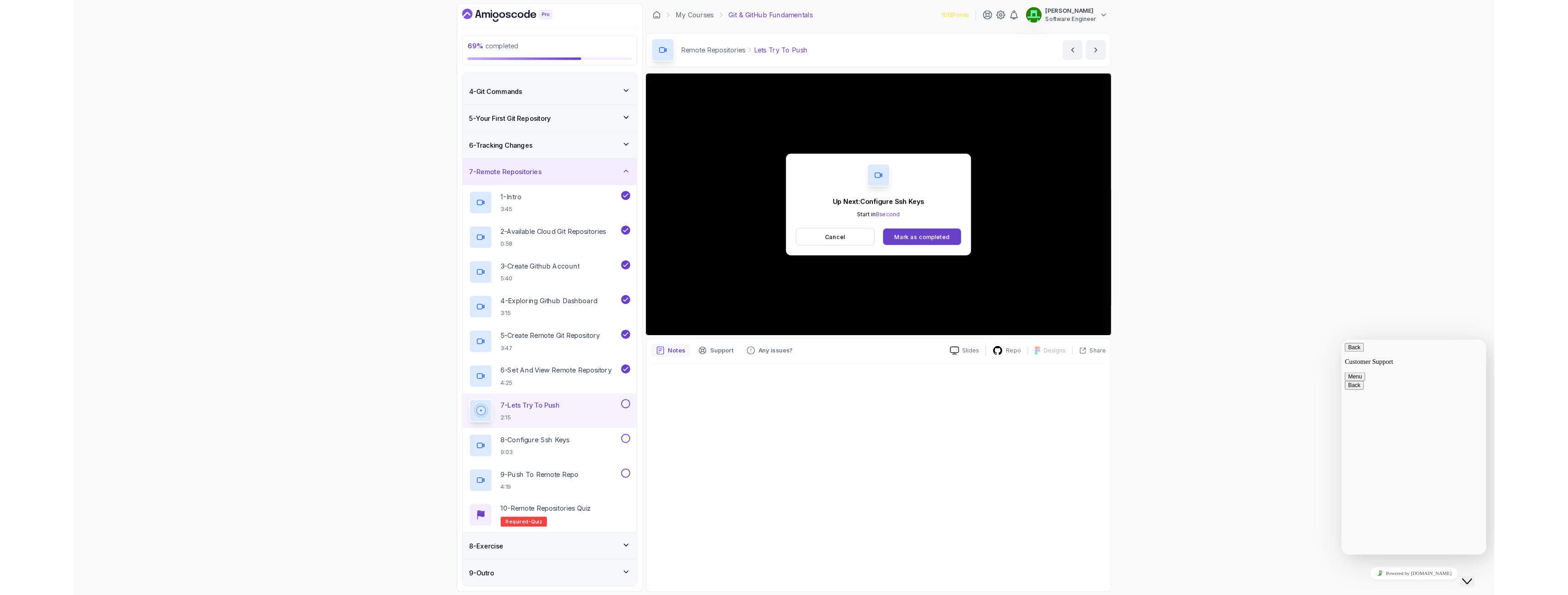
scroll to position [144, 0]
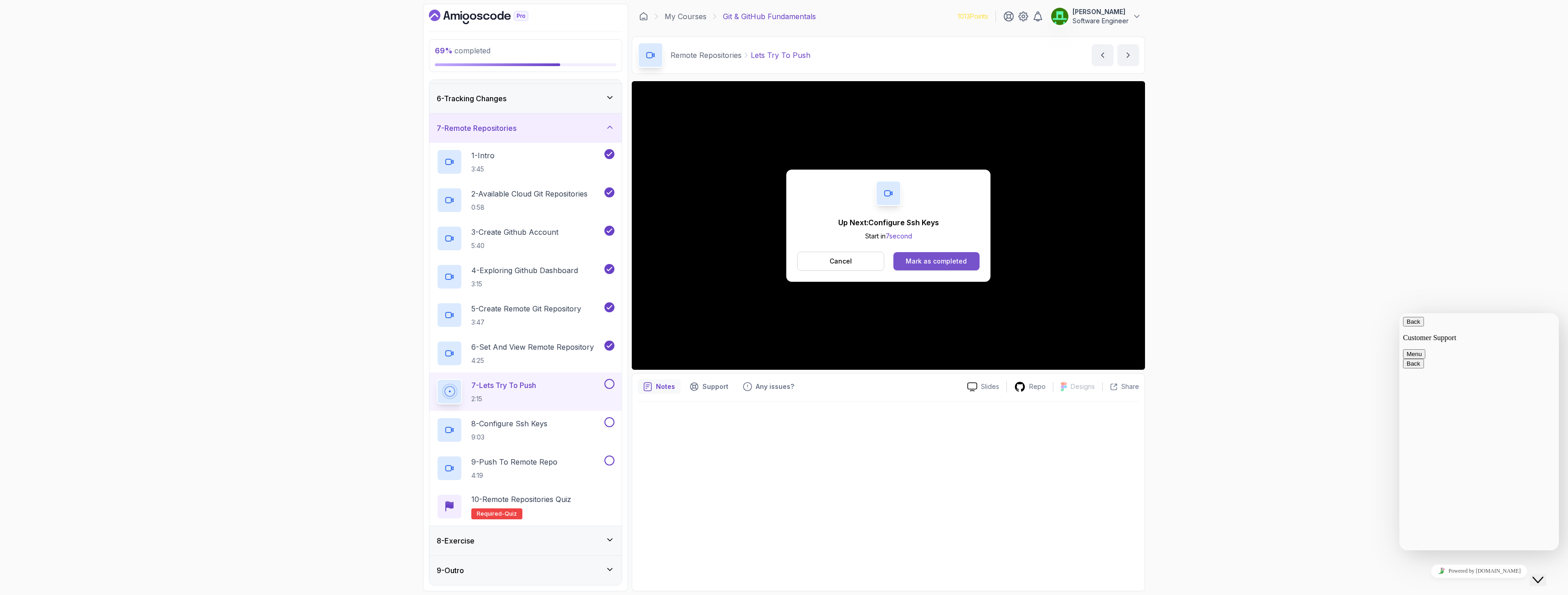
click at [934, 259] on div "Mark as completed" at bounding box center [936, 261] width 61 height 9
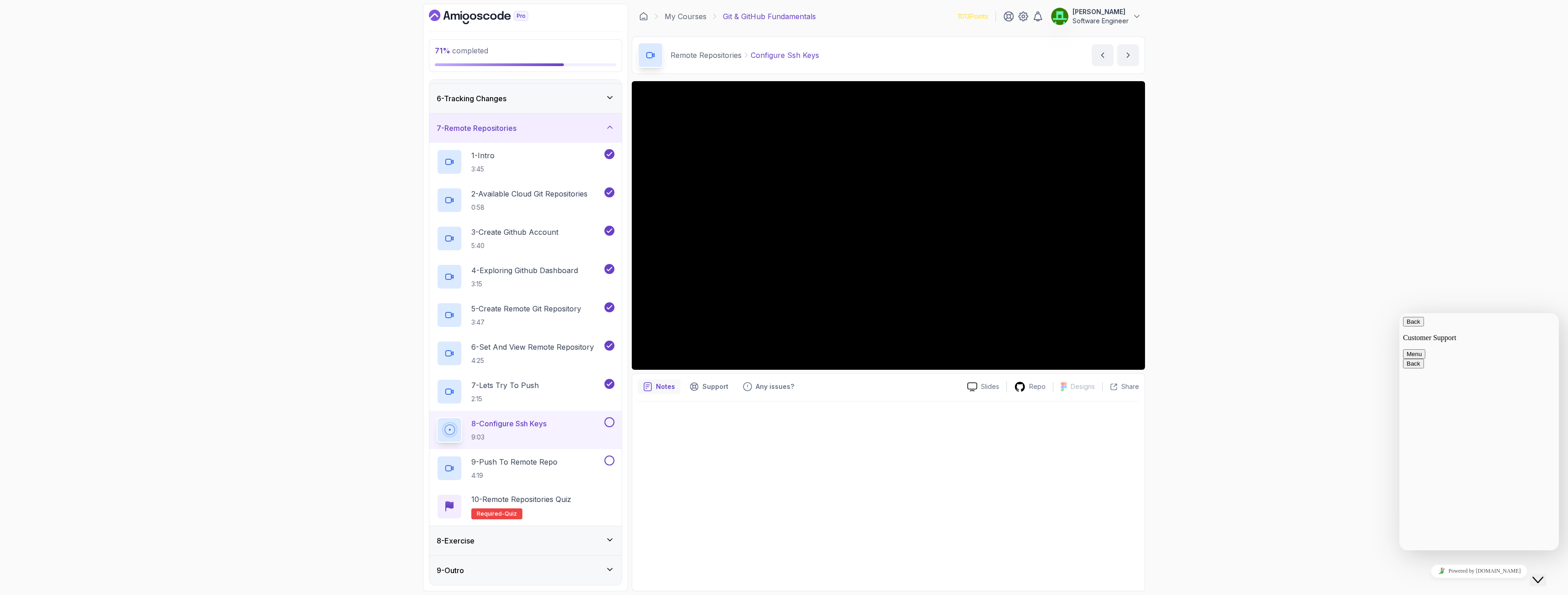
click at [568, 538] on div "8 - Exercise" at bounding box center [525, 541] width 178 height 11
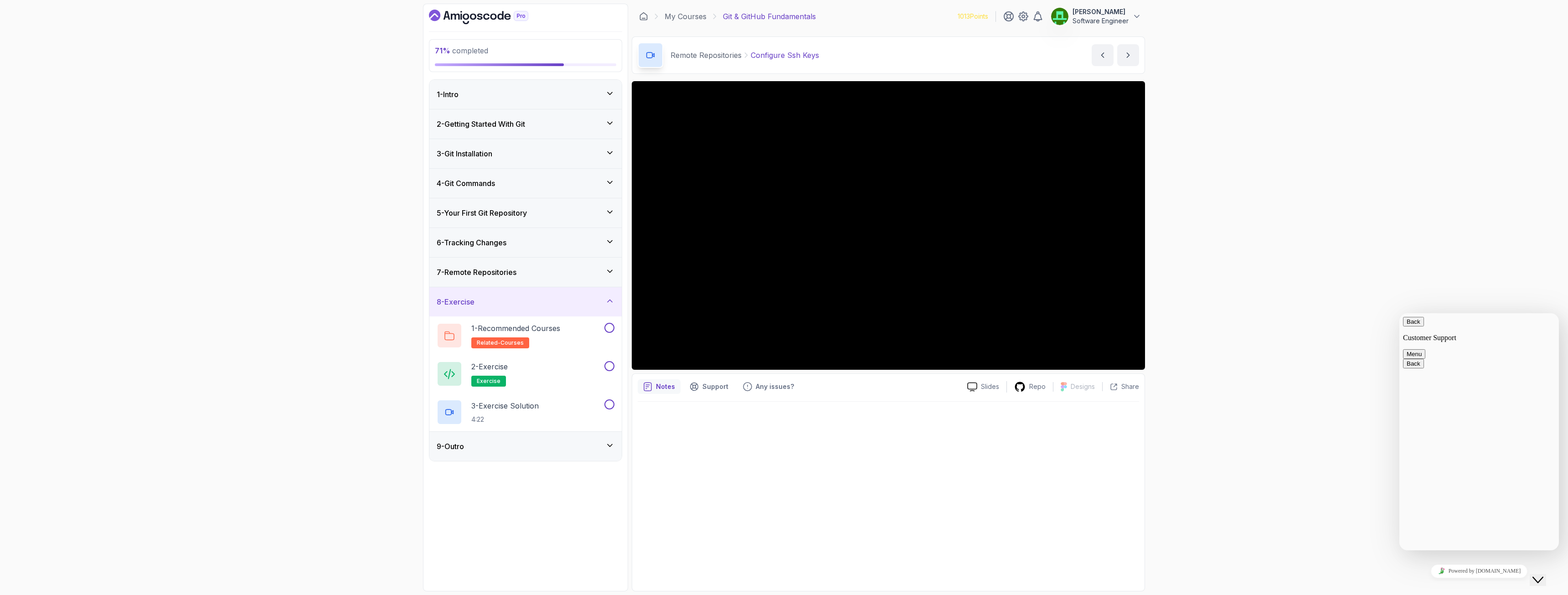
click at [475, 303] on h3 "8 - Exercise" at bounding box center [455, 302] width 38 height 11
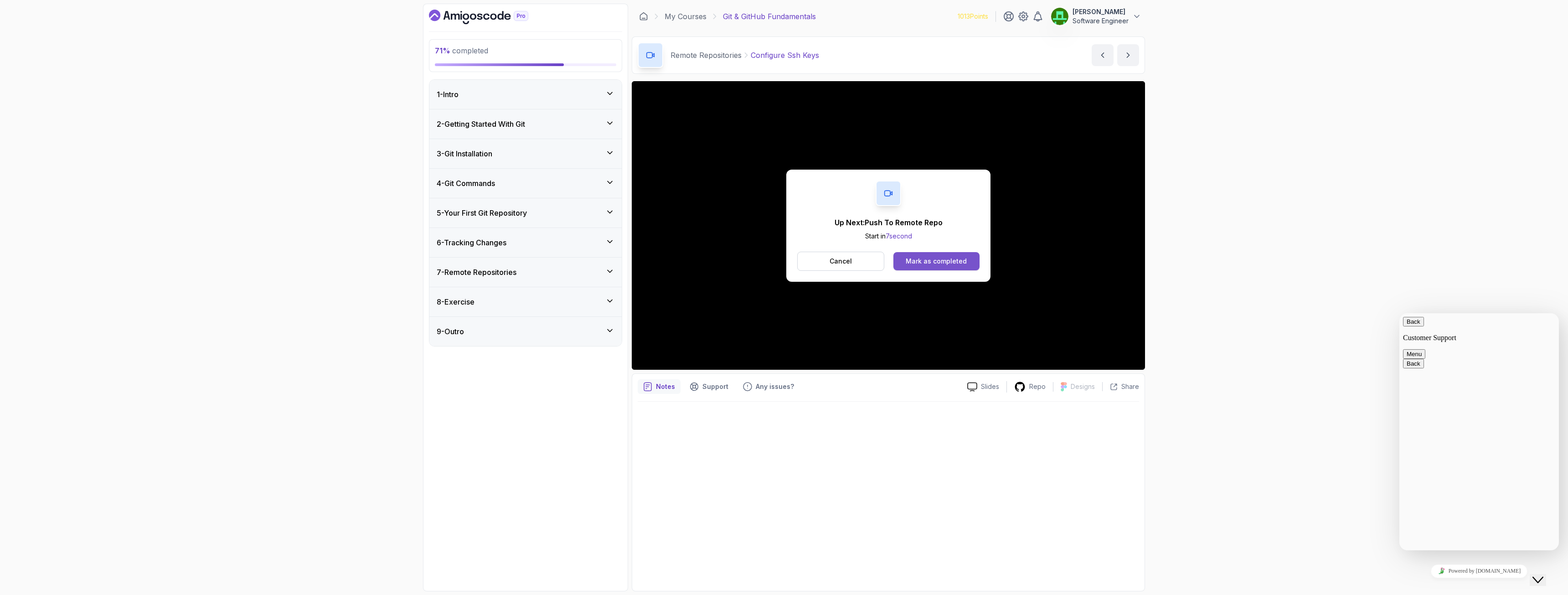
click at [939, 260] on div "Mark as completed" at bounding box center [936, 261] width 61 height 9
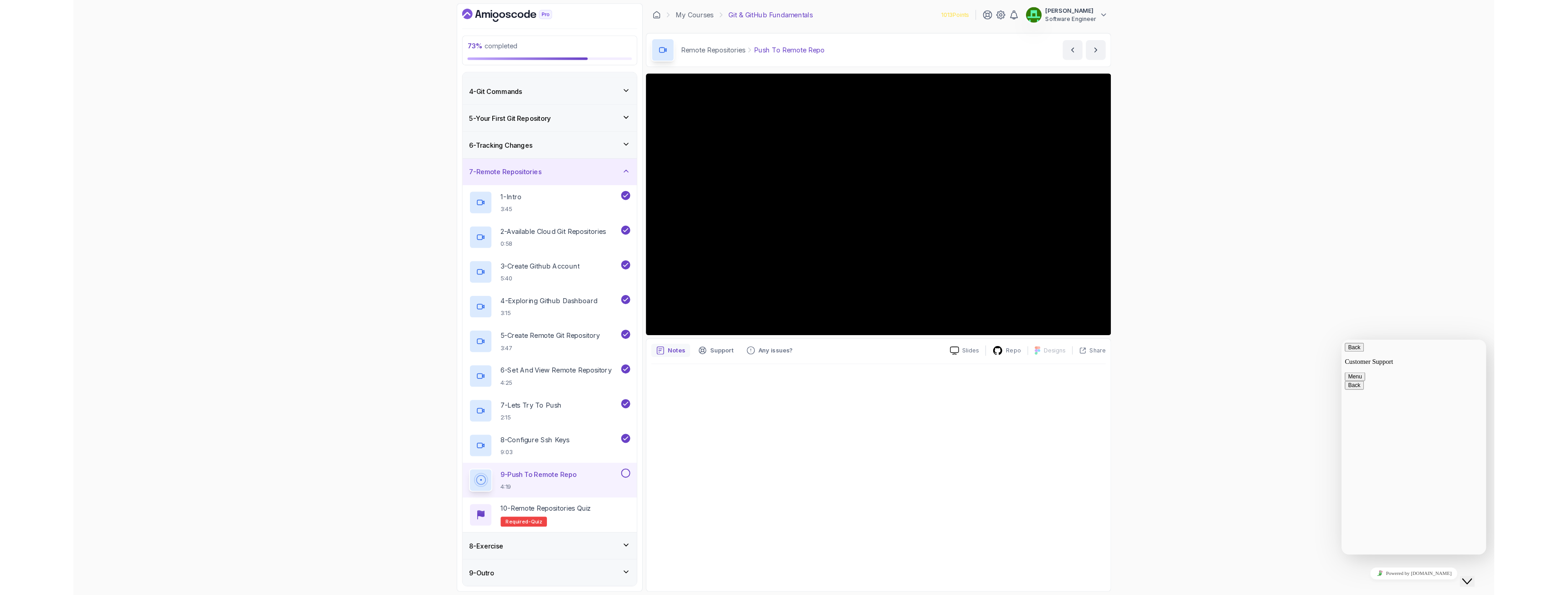
scroll to position [144, 0]
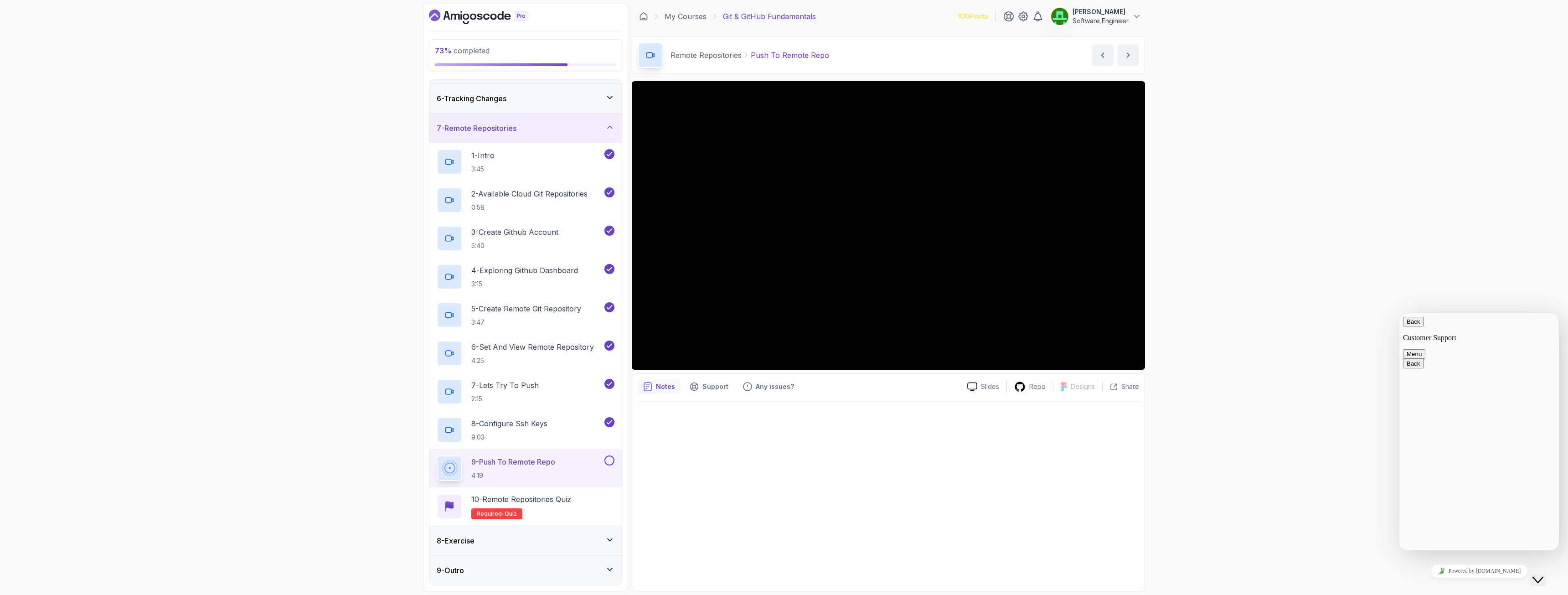
click at [610, 462] on button at bounding box center [609, 460] width 10 height 10
click at [471, 543] on h3 "8 - Exercise" at bounding box center [455, 541] width 38 height 11
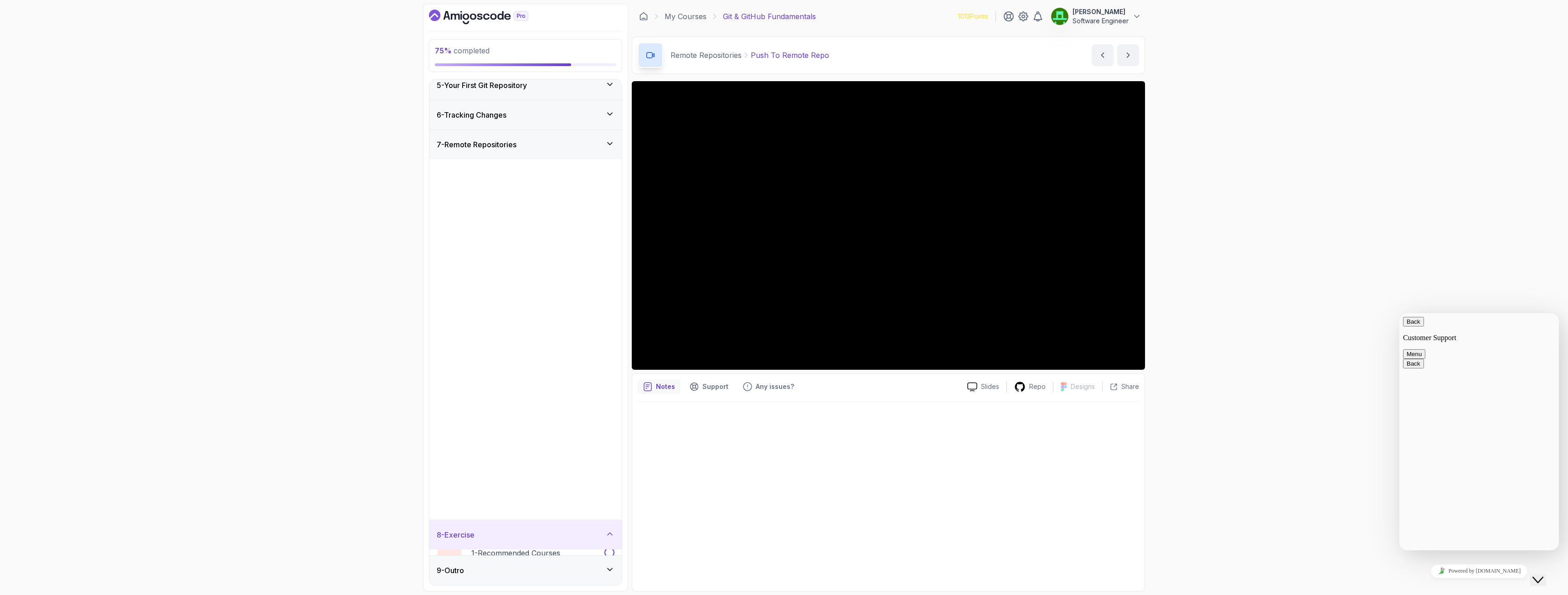
scroll to position [0, 0]
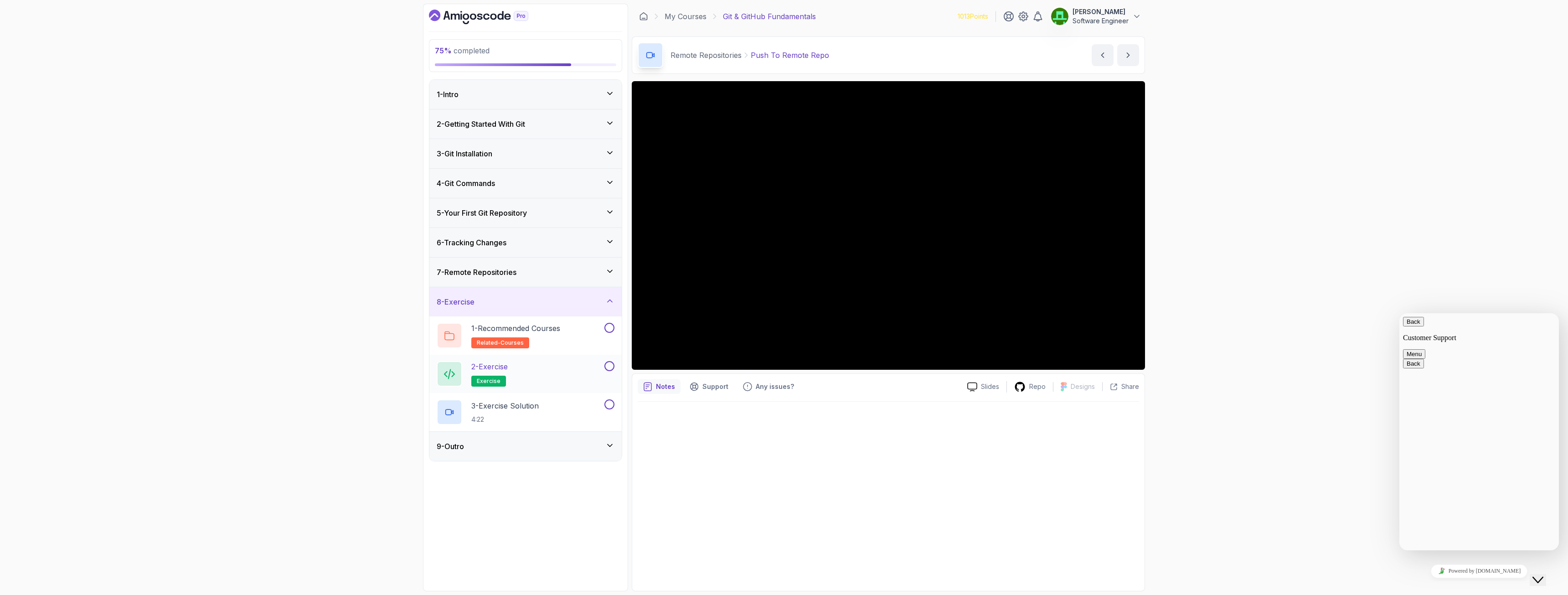
click at [506, 368] on p "2 - Exercise" at bounding box center [489, 367] width 37 height 11
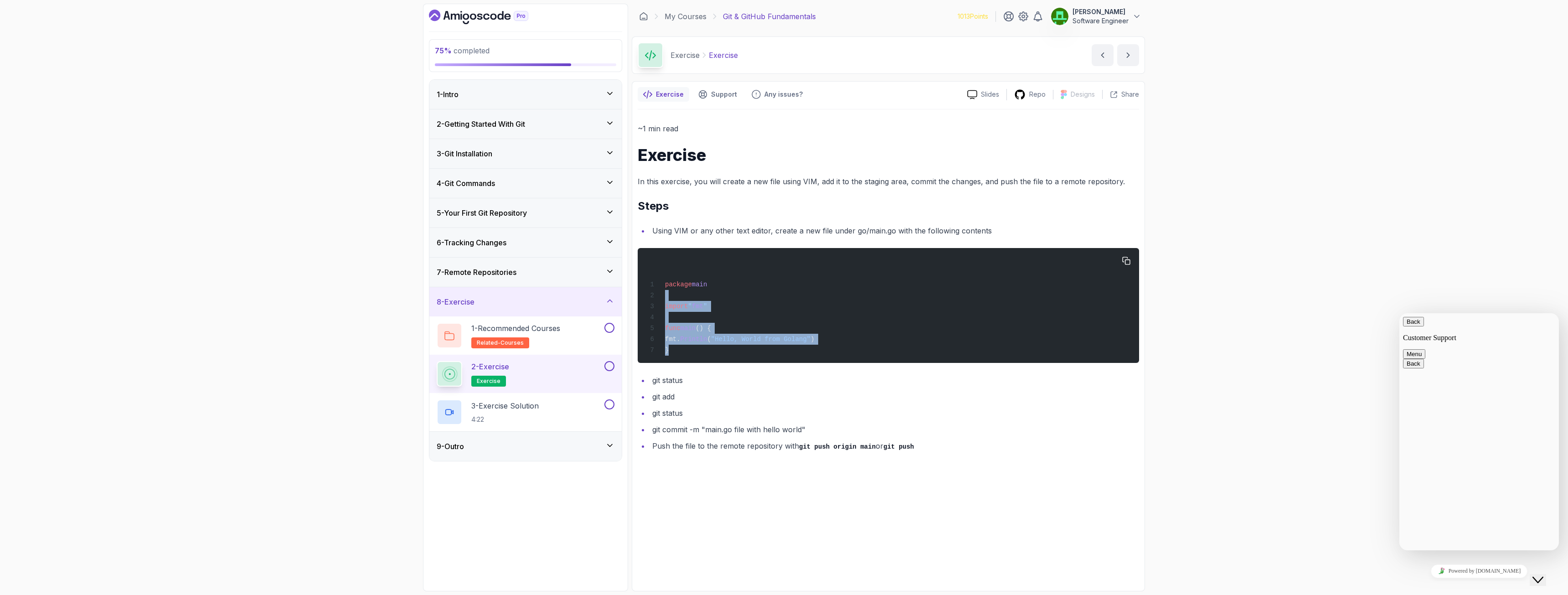
drag, startPoint x: 684, startPoint y: 340, endPoint x: 673, endPoint y: 298, distance: 43.4
click at [673, 298] on div "package main import " fmt " func main () { fmt. Println ( "Hello, World from Go…" at bounding box center [889, 305] width 487 height 104
click at [607, 404] on button at bounding box center [609, 404] width 10 height 10
click at [611, 364] on button at bounding box center [609, 366] width 10 height 10
click at [609, 333] on button at bounding box center [609, 328] width 10 height 10
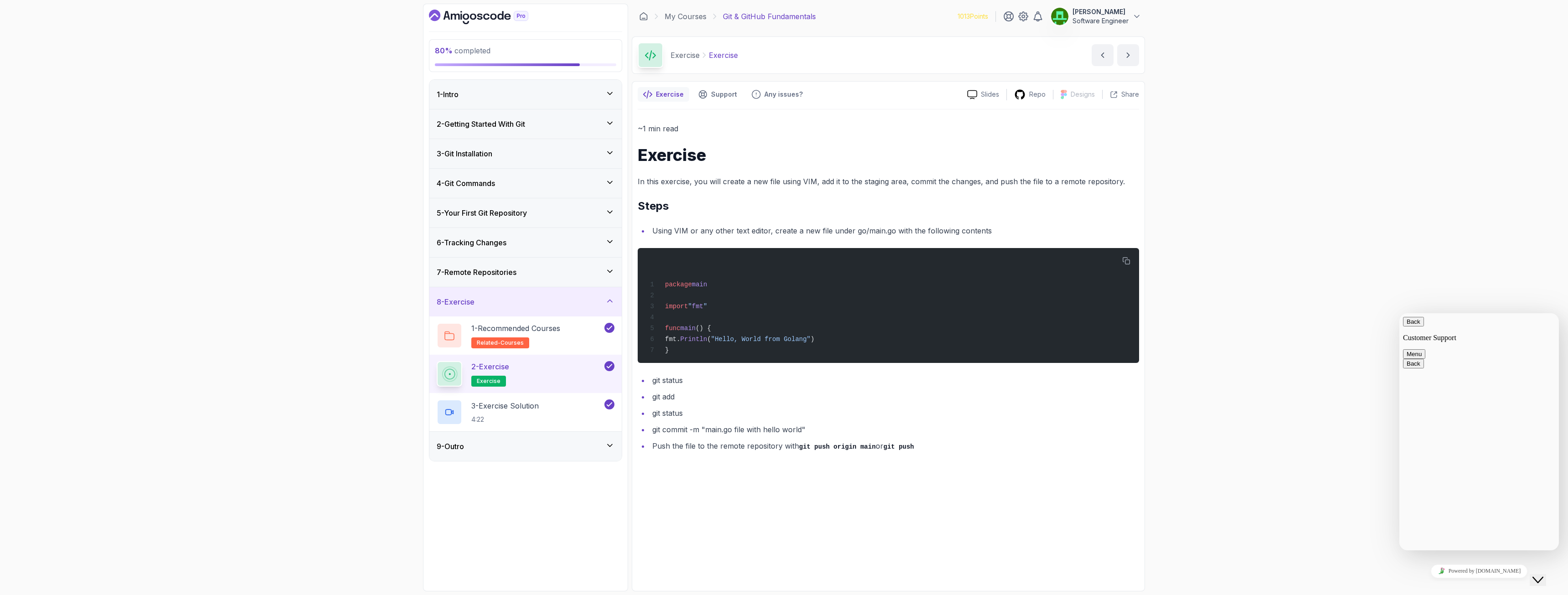
click at [609, 448] on icon at bounding box center [609, 445] width 9 height 9
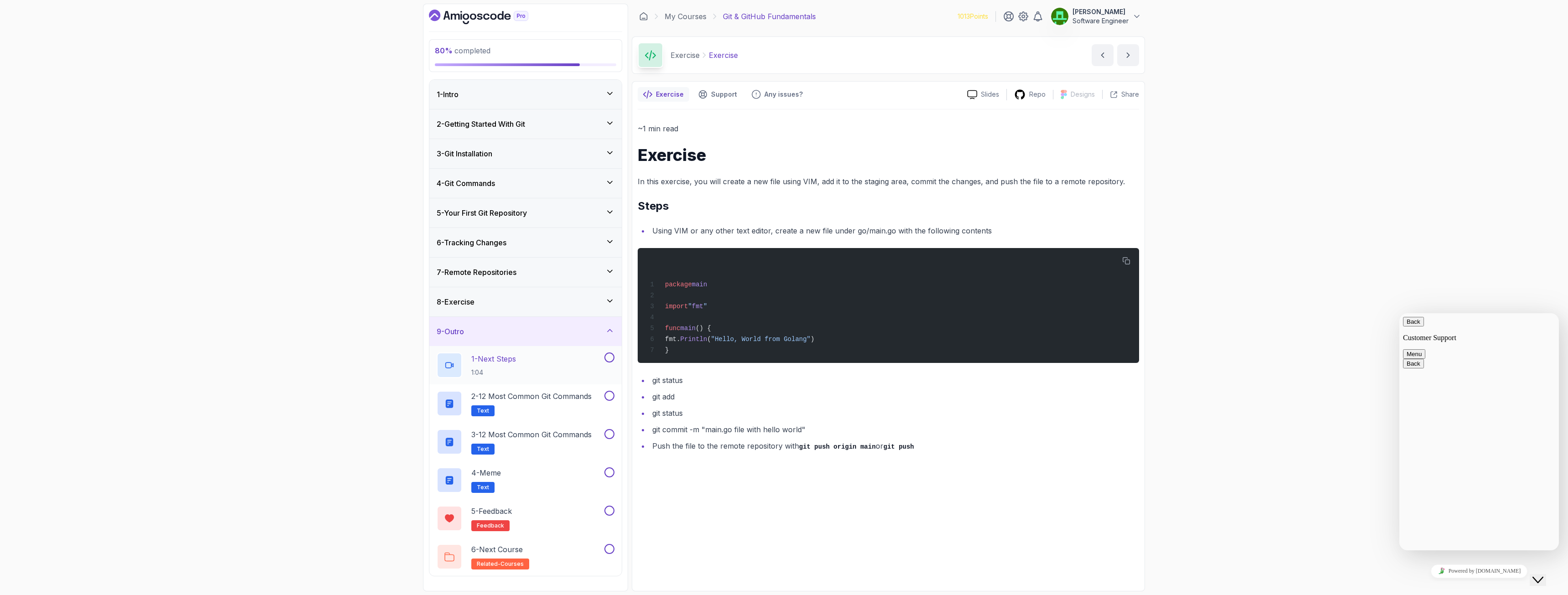
click at [612, 357] on button at bounding box center [609, 357] width 10 height 10
click at [512, 398] on p "2 - 12 Most Common Git Commands" at bounding box center [531, 396] width 121 height 11
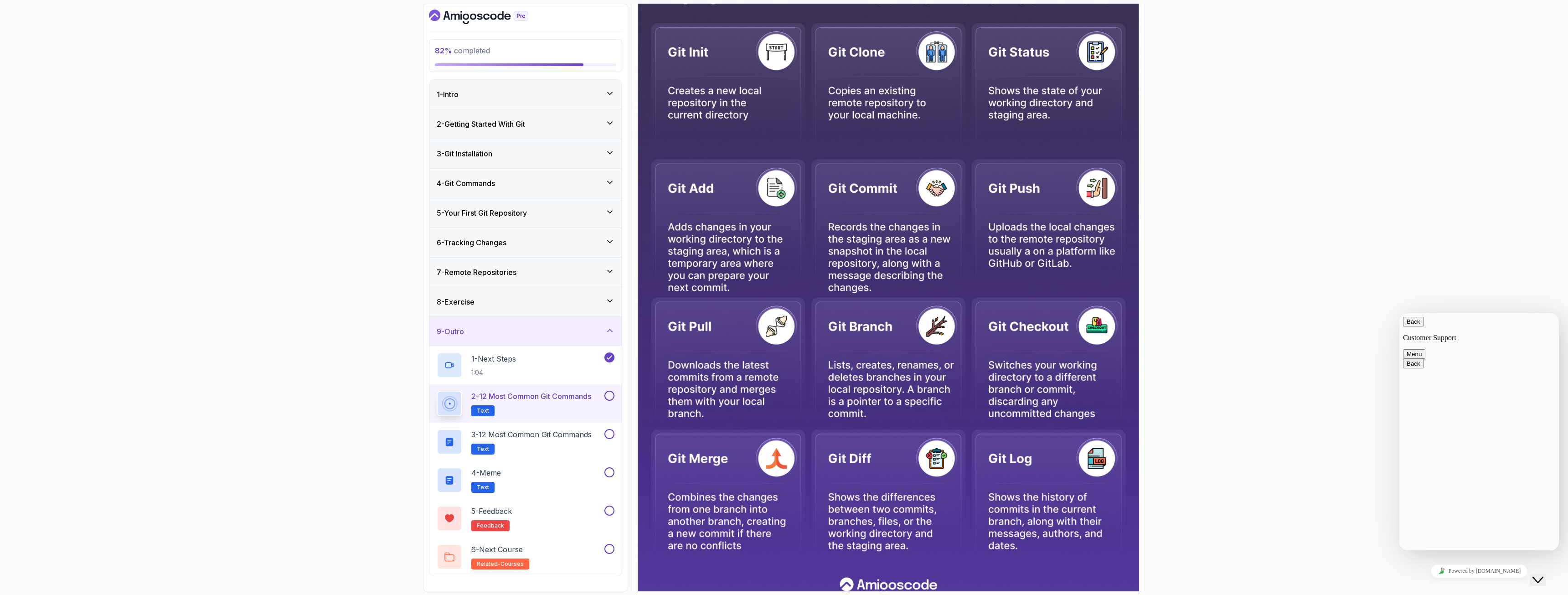
scroll to position [224, 0]
